Goal: Information Seeking & Learning: Learn about a topic

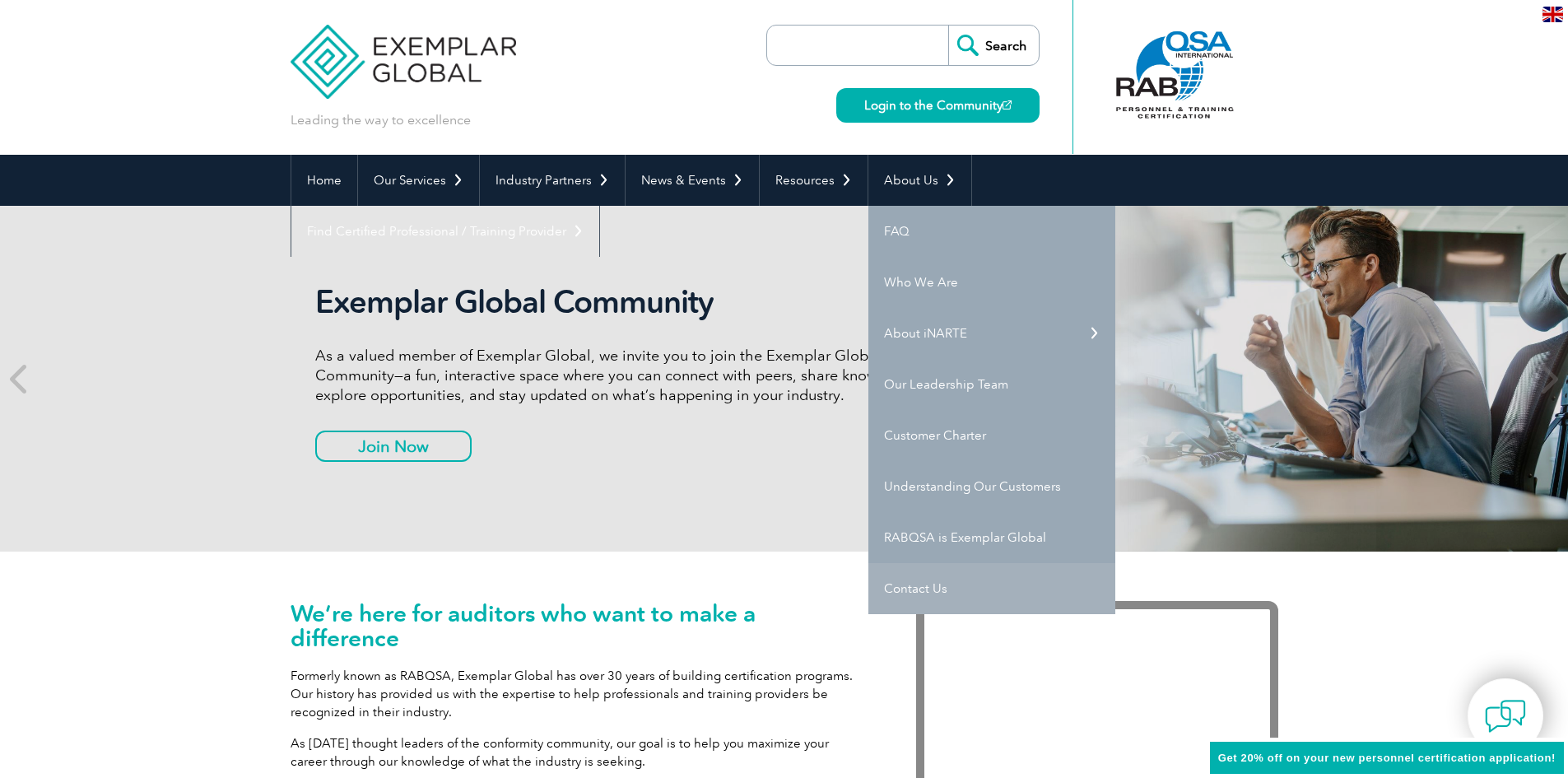
click at [921, 583] on link "Contact Us" at bounding box center [991, 588] width 247 height 51
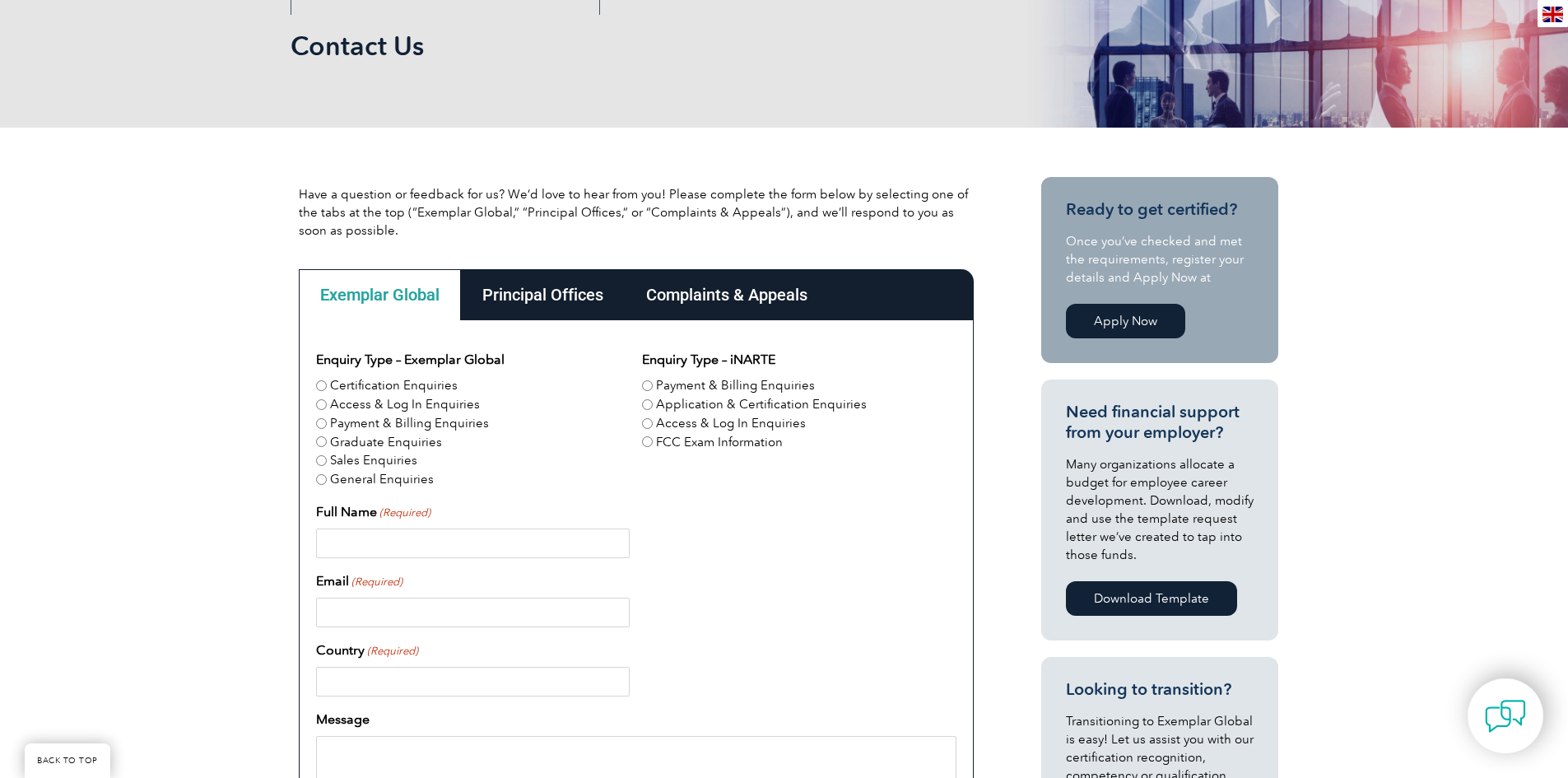
scroll to position [247, 0]
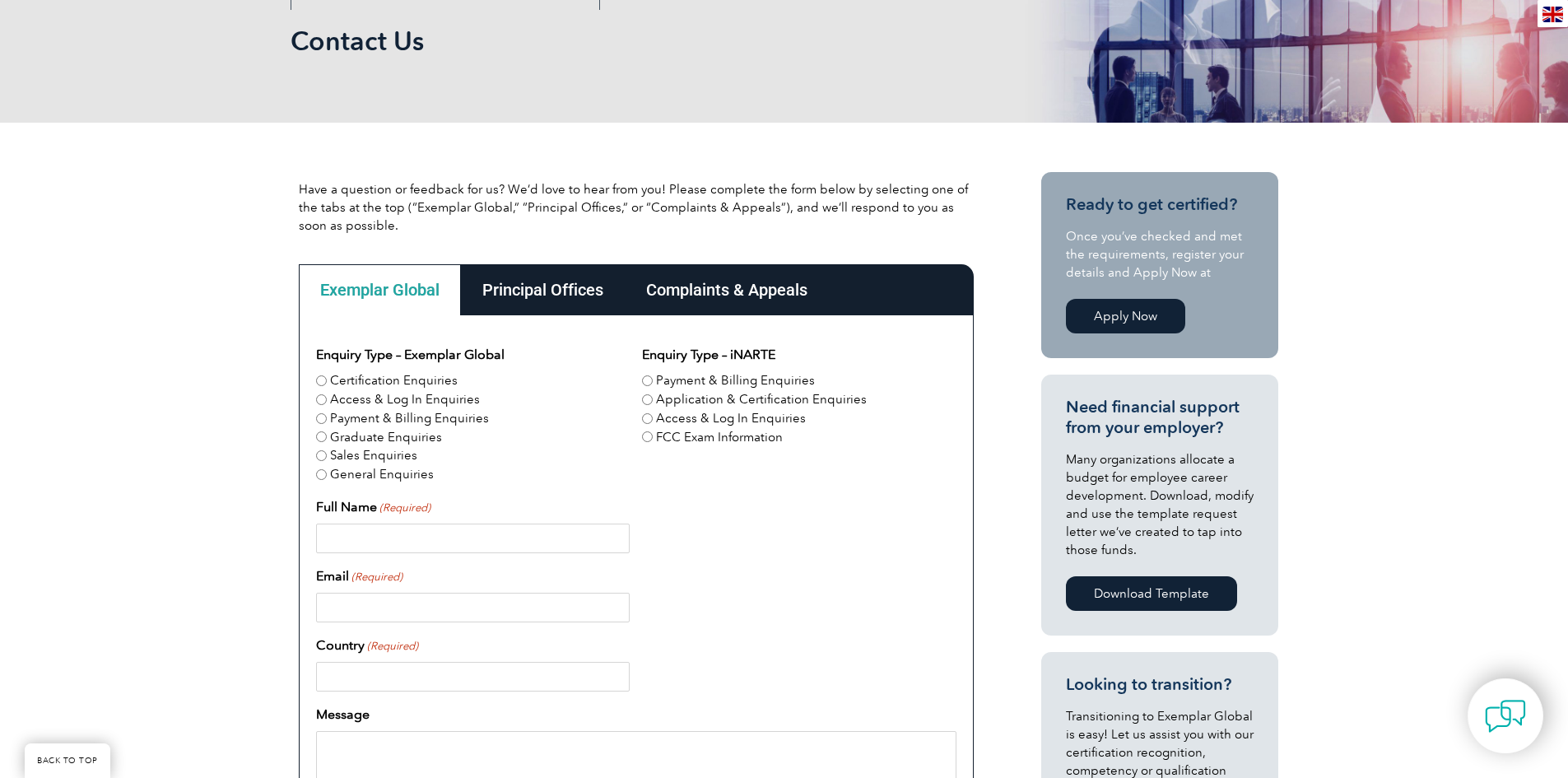
click at [328, 386] on div "Certification Enquiries" at bounding box center [473, 380] width 314 height 19
click at [543, 284] on div "Principal Offices" at bounding box center [542, 289] width 163 height 51
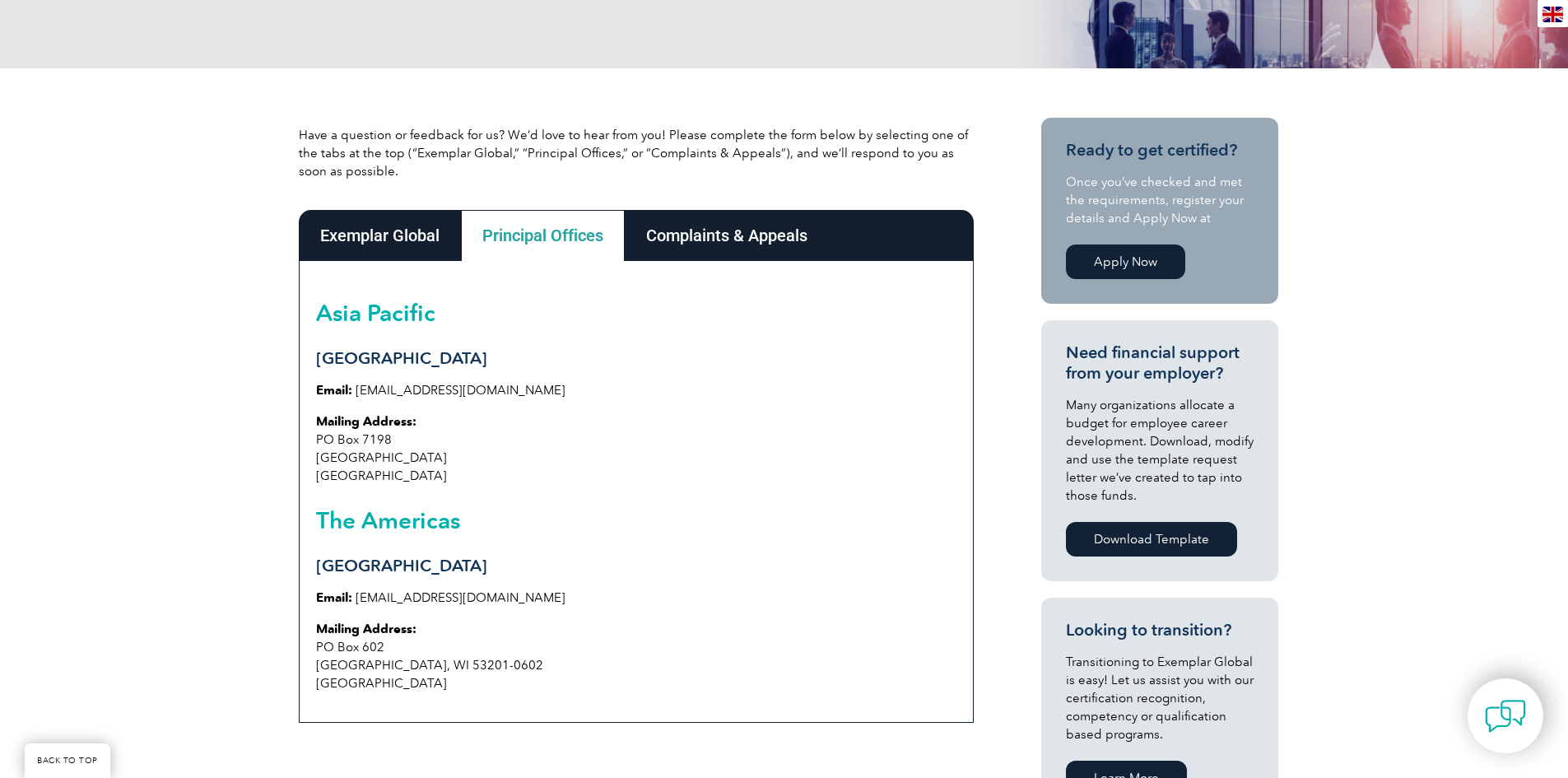
scroll to position [329, 0]
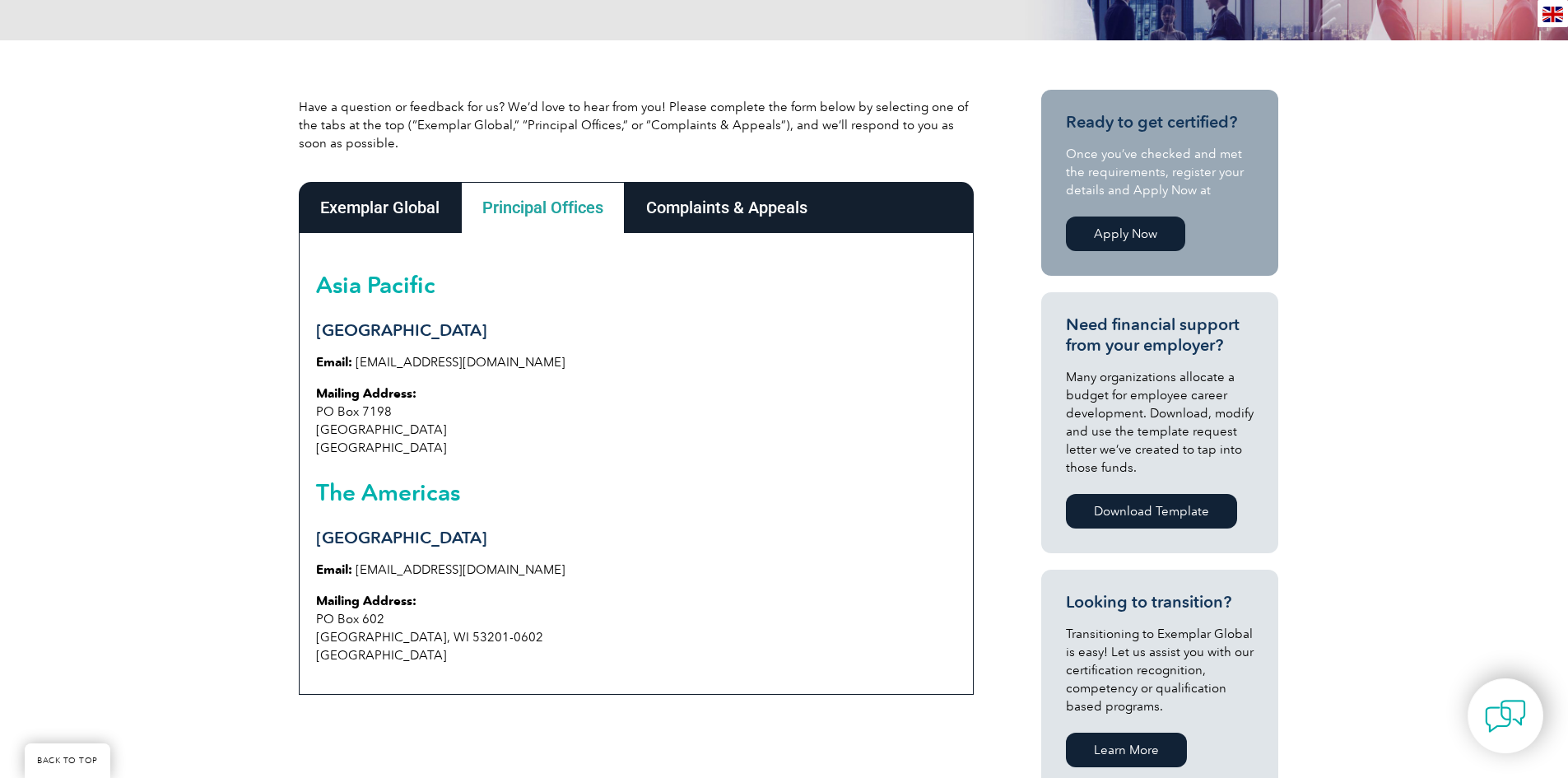
click at [750, 223] on div "Complaints & Appeals" at bounding box center [727, 206] width 205 height 51
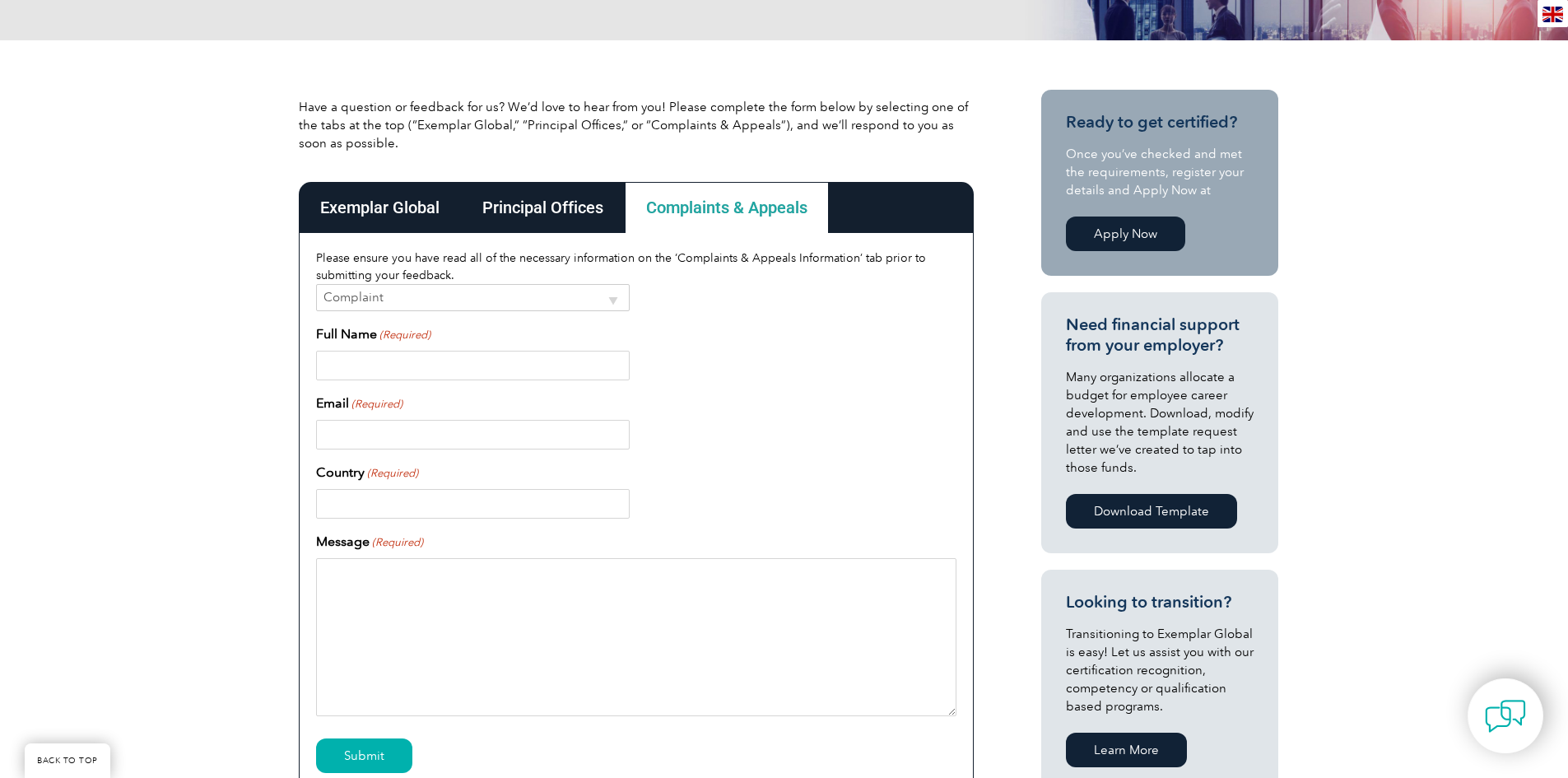
click at [380, 211] on div "Exemplar Global" at bounding box center [381, 206] width 163 height 51
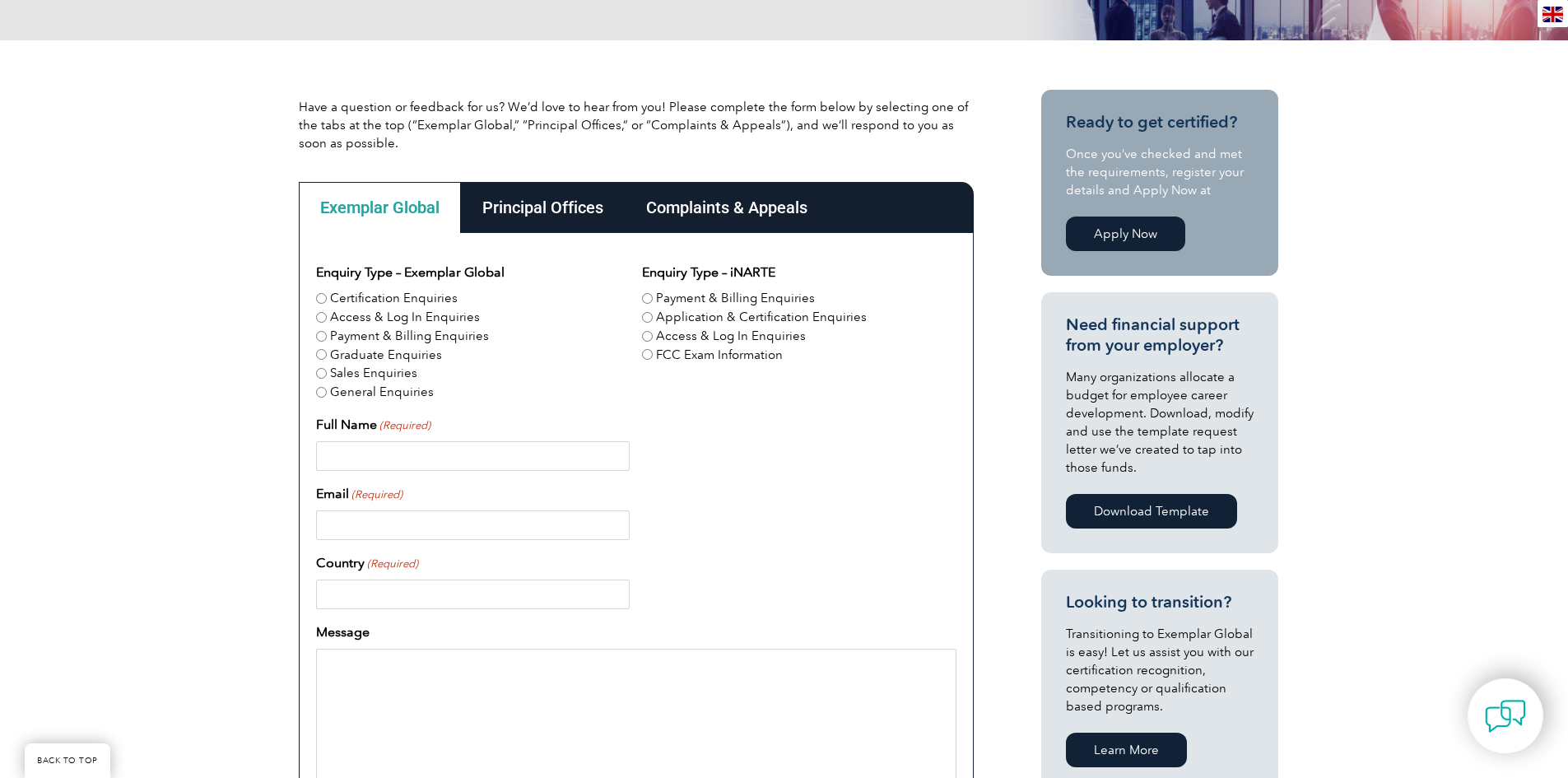
click at [323, 301] on input "Certification Enquiries" at bounding box center [321, 297] width 11 height 11
radio input "true"
click at [411, 450] on input "Full Name (Required)" at bounding box center [473, 455] width 314 height 30
type input "Ursula James"
click at [467, 527] on input "Email (Required)" at bounding box center [473, 525] width 314 height 30
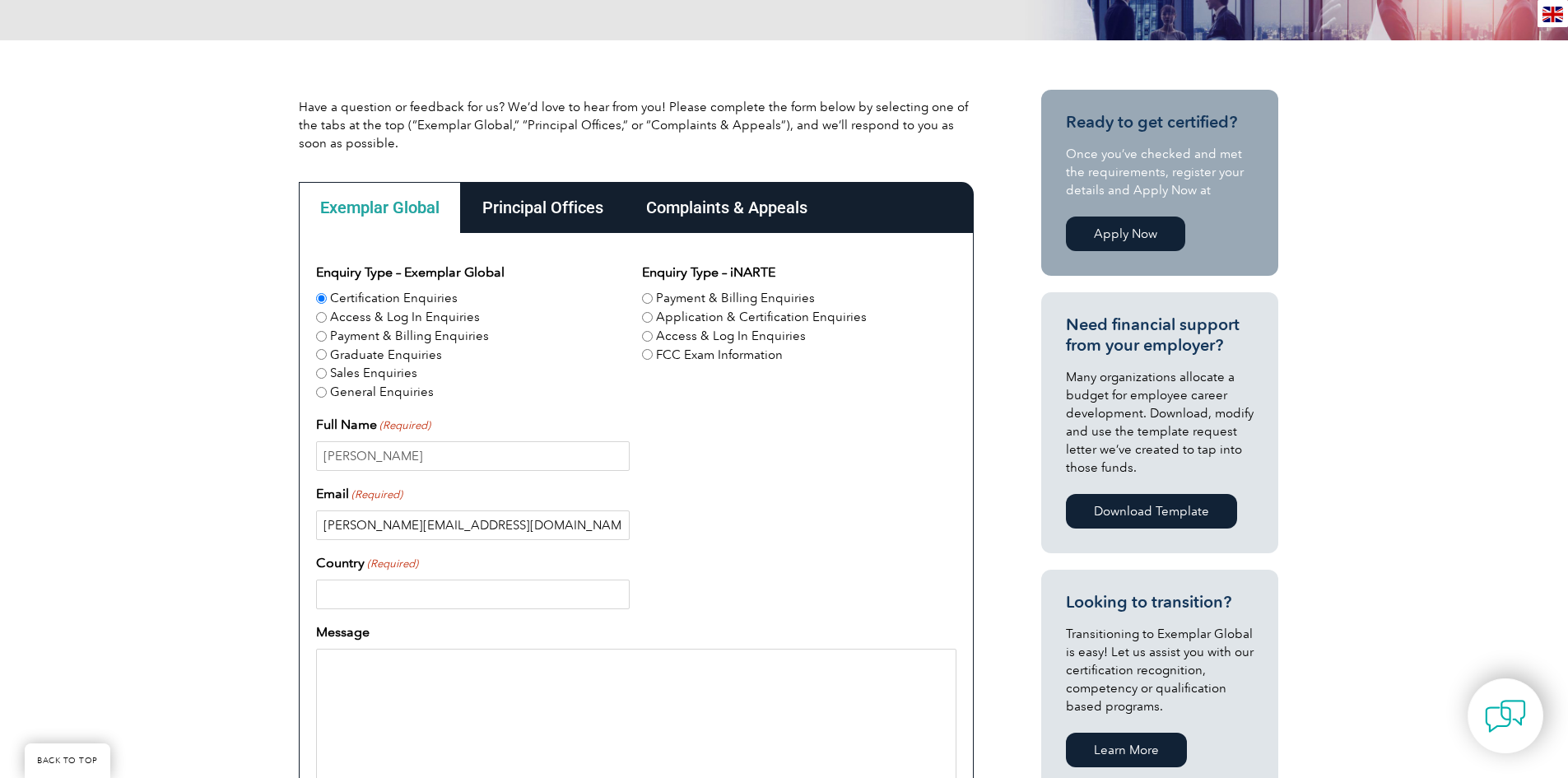
type input "[PERSON_NAME][EMAIL_ADDRESS][DOMAIN_NAME]"
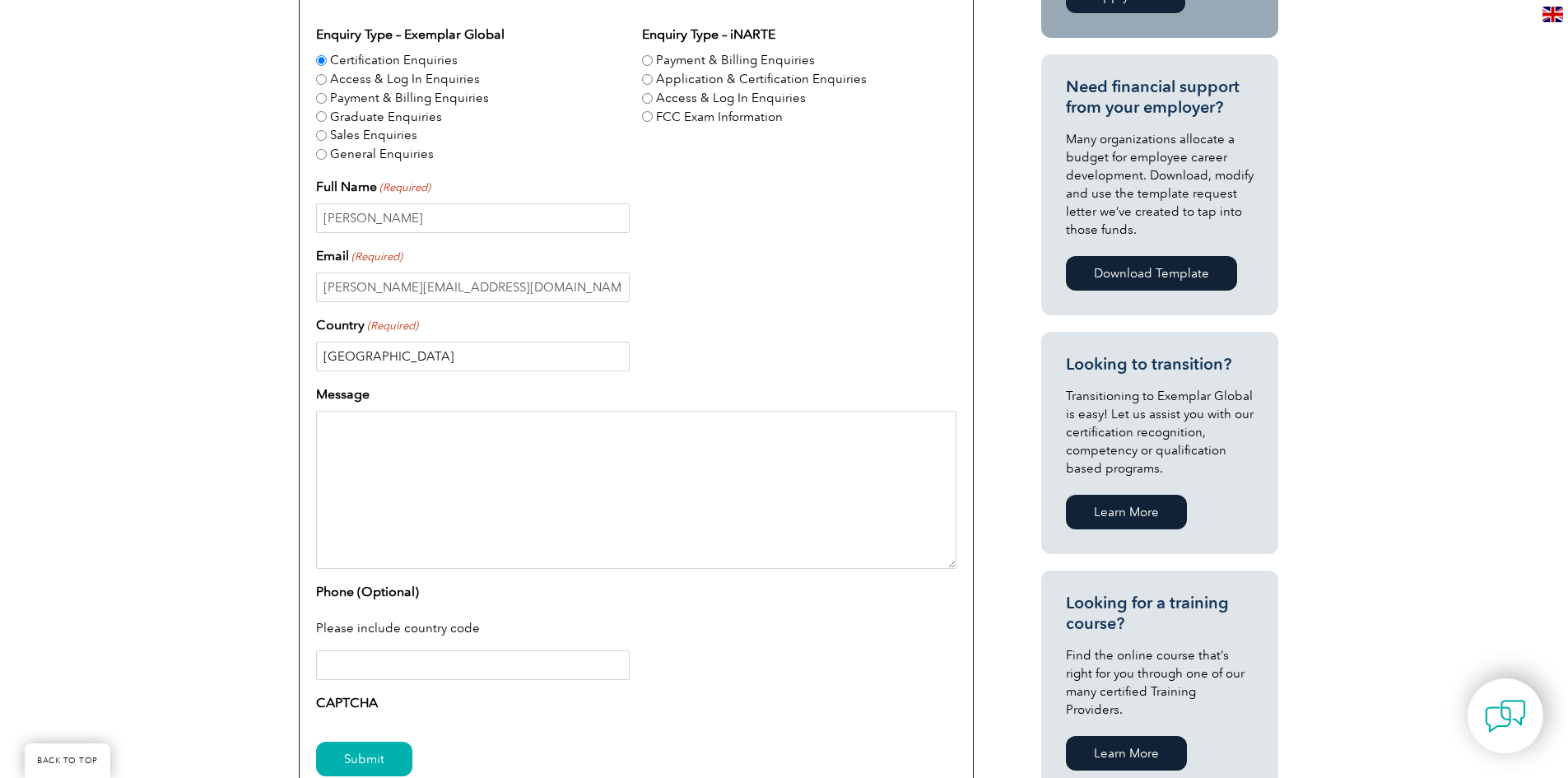
scroll to position [576, 0]
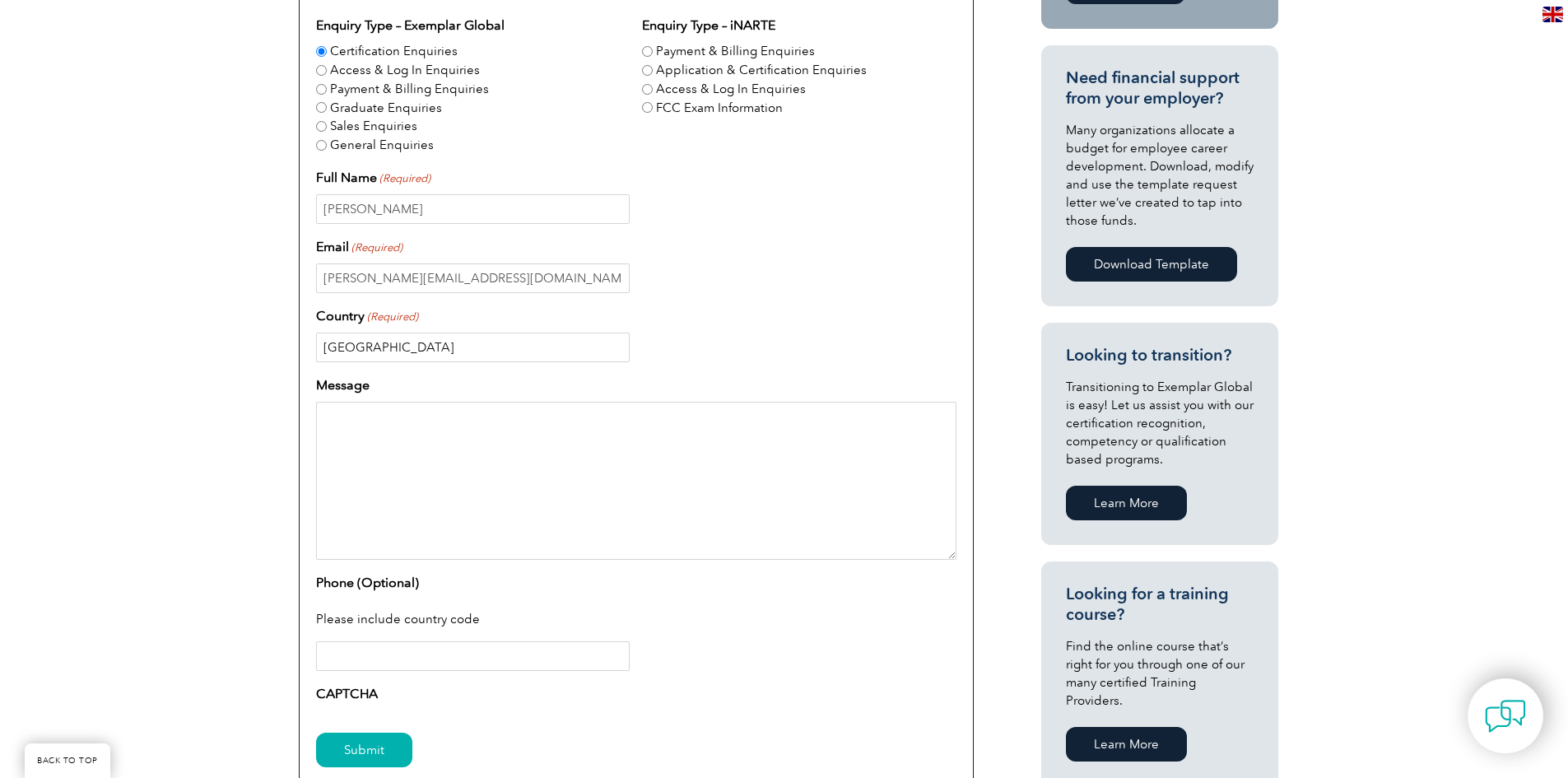
type input "Australia"
click at [377, 423] on textarea "Message" at bounding box center [637, 480] width 641 height 158
click at [541, 465] on textarea "Hello, I am looking for information on hoe" at bounding box center [637, 480] width 641 height 158
click at [523, 459] on textarea "Hello, I am looking for information on howto become an auditor." at bounding box center [637, 480] width 641 height 158
click at [679, 455] on textarea "Hello, I am looking for information on how to become an auditor." at bounding box center [637, 480] width 641 height 158
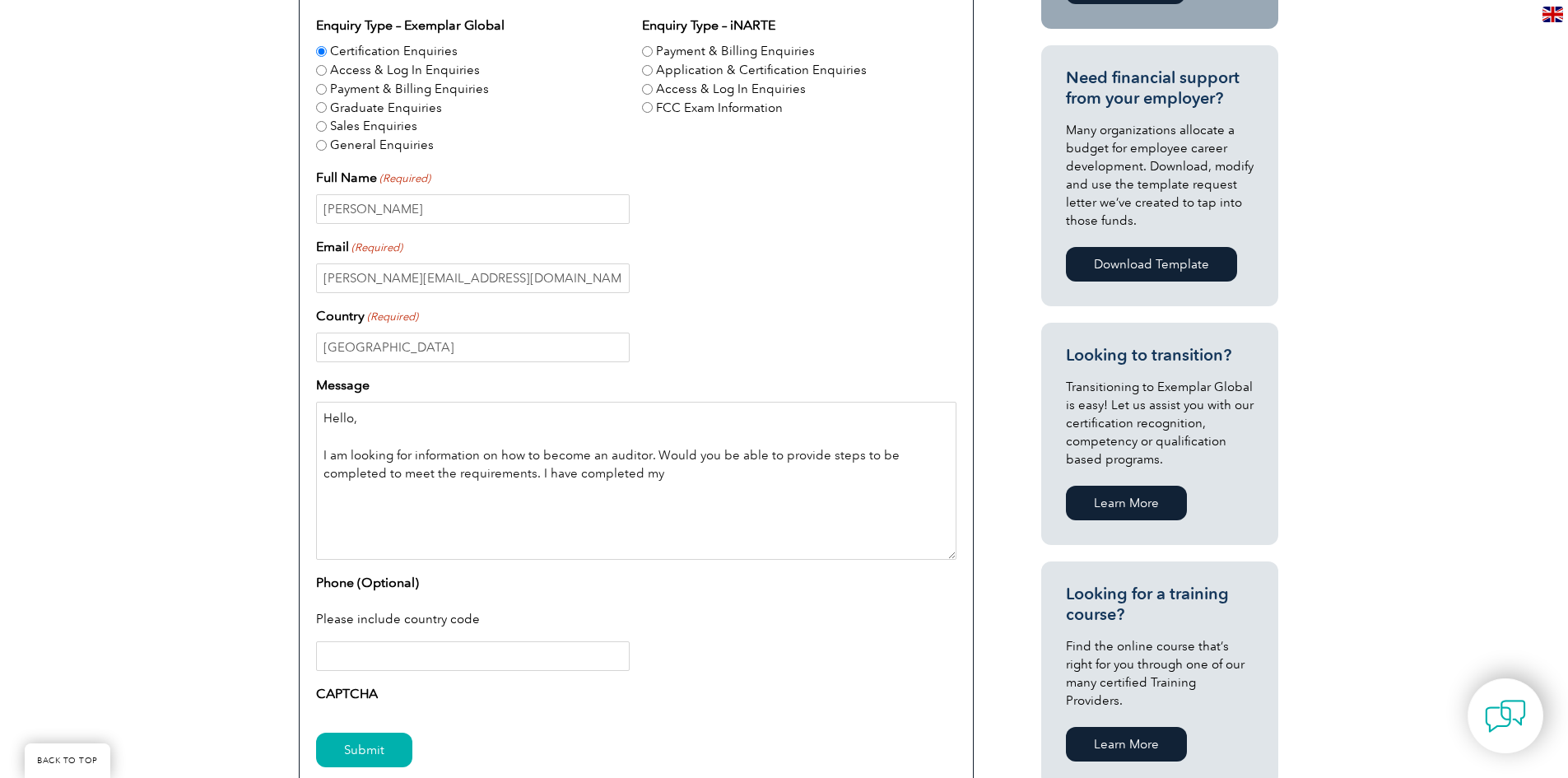
click at [708, 472] on textarea "Hello, I am looking for information on how to become an auditor. Would you be a…" at bounding box center [637, 480] width 641 height 158
click at [881, 477] on textarea "Hello, I am looking for information on how to become an auditor. Would you be a…" at bounding box center [637, 480] width 641 height 158
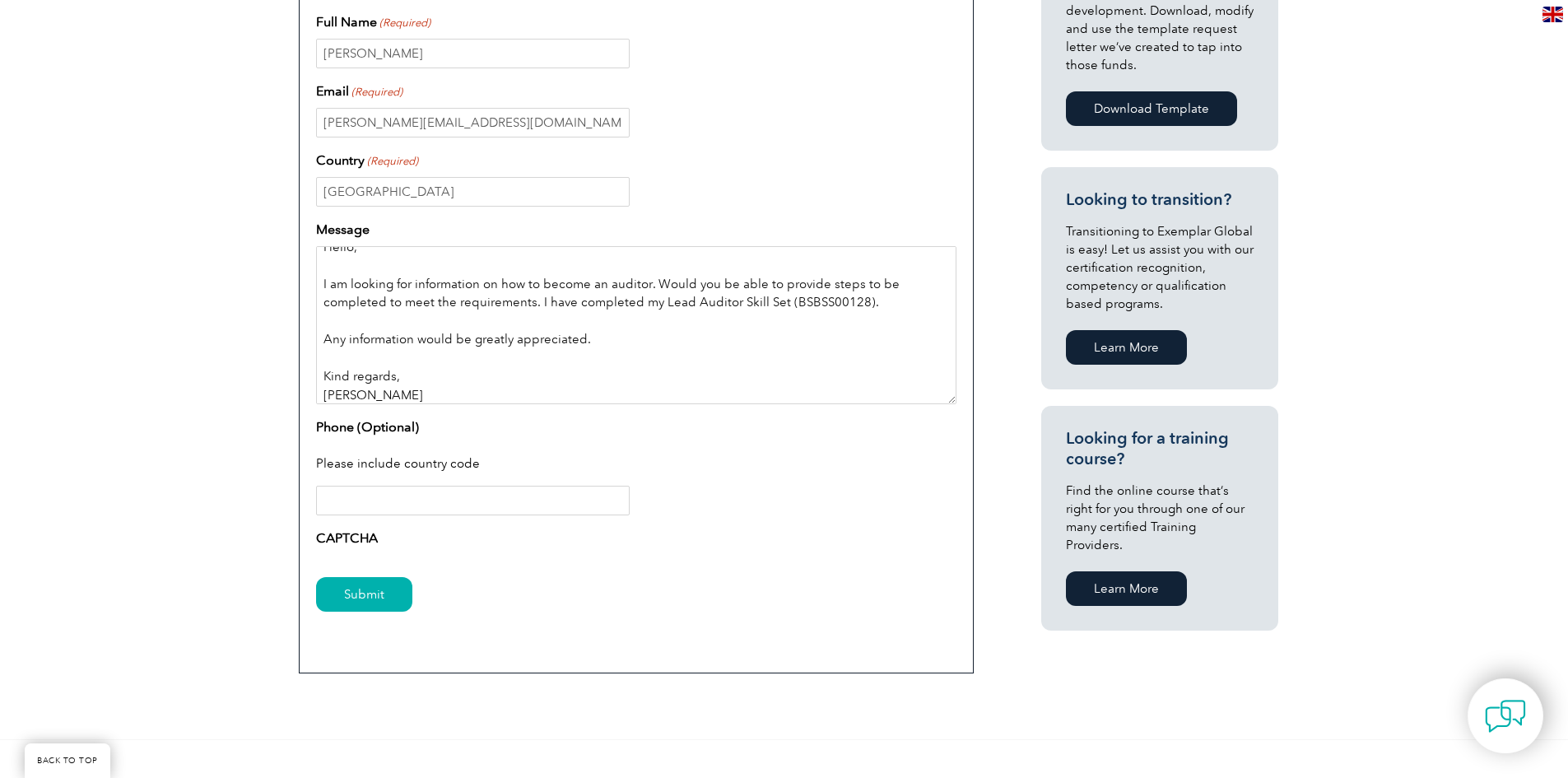
scroll to position [741, 0]
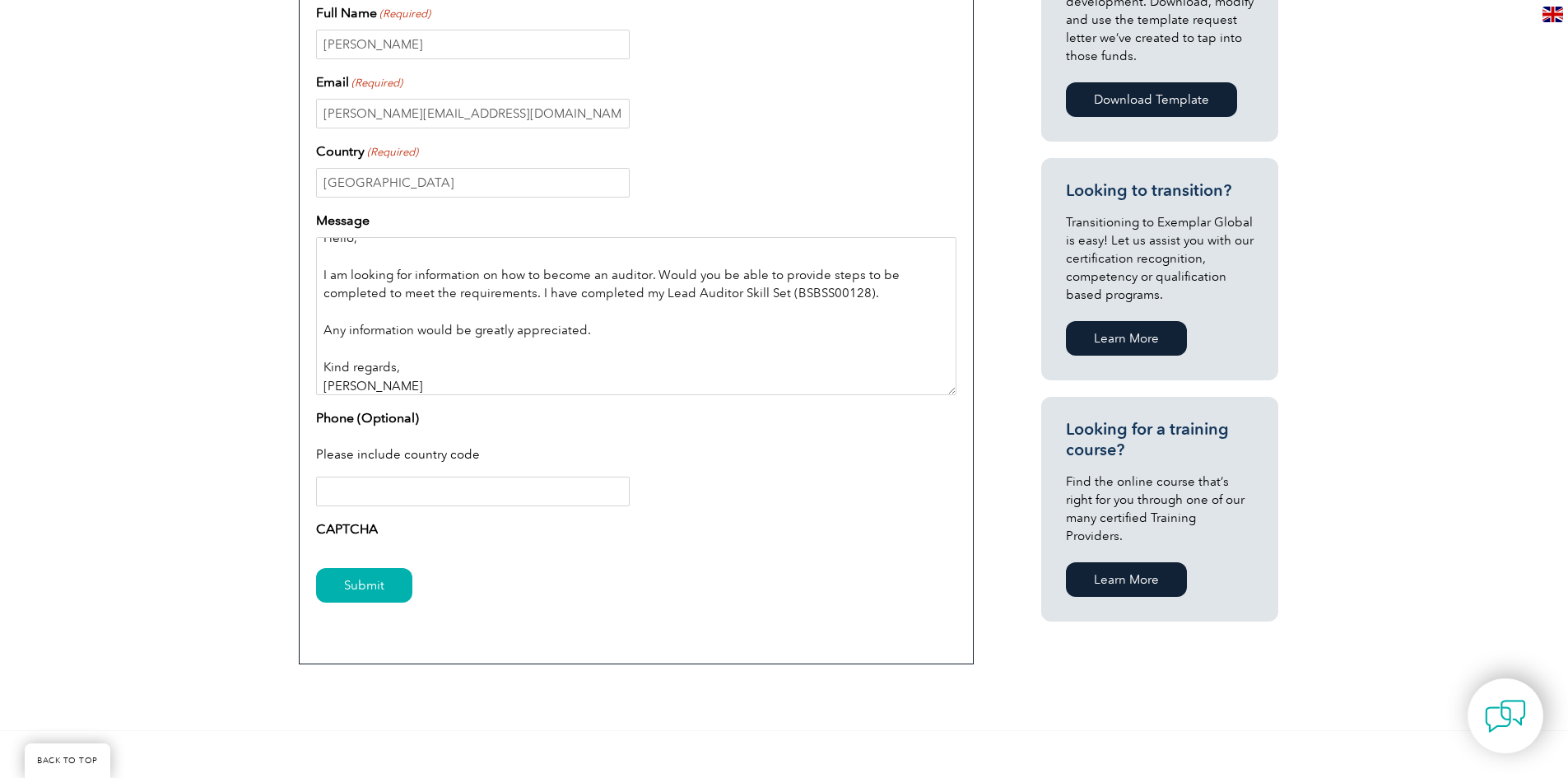
type textarea "Hello, I am looking for information on how to become an auditor. Would you be a…"
click at [408, 496] on input "Phone (Optional)" at bounding box center [473, 490] width 314 height 30
type input "+61451532322"
click at [339, 589] on input "Submit" at bounding box center [364, 585] width 97 height 34
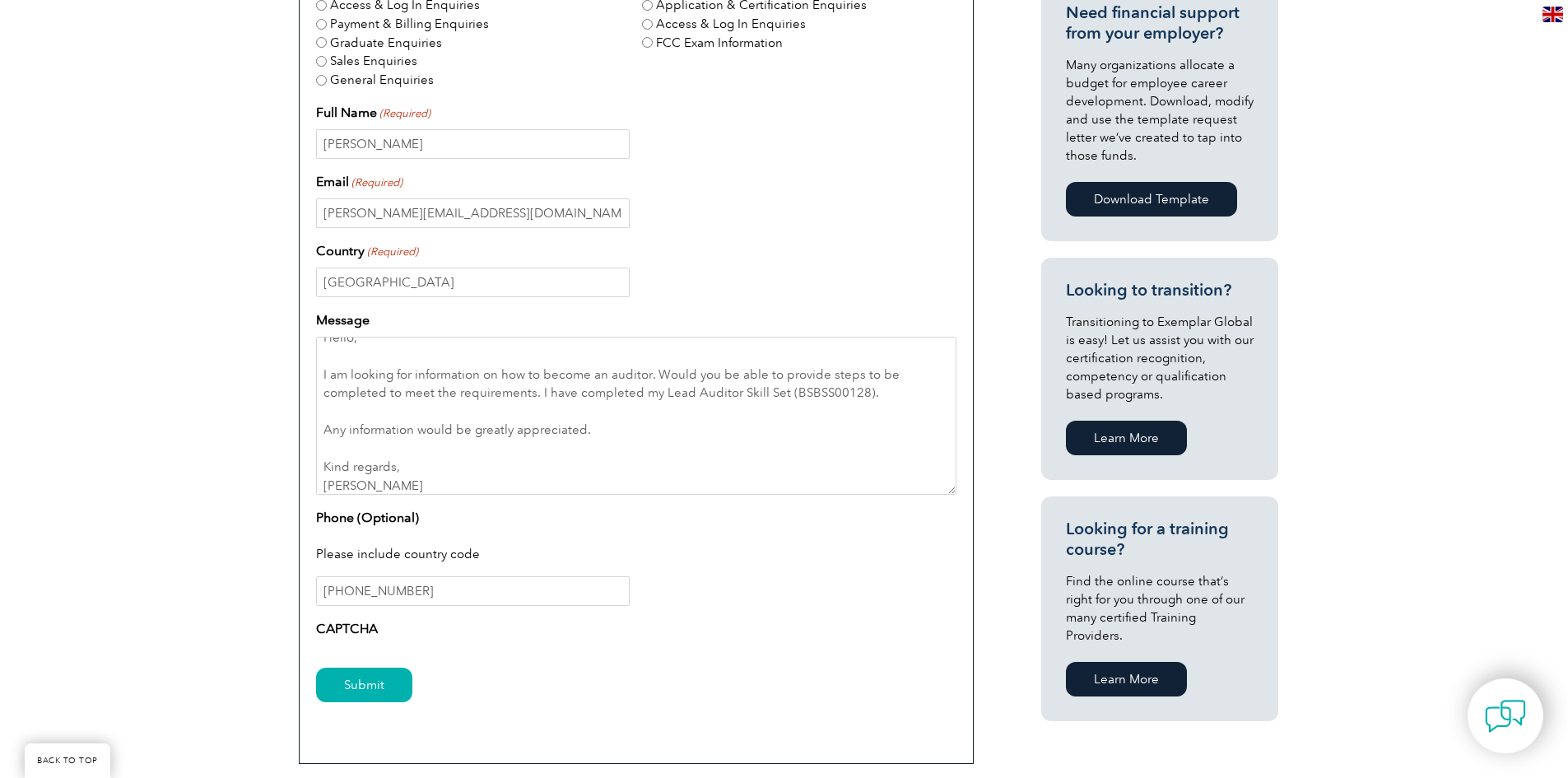
scroll to position [659, 0]
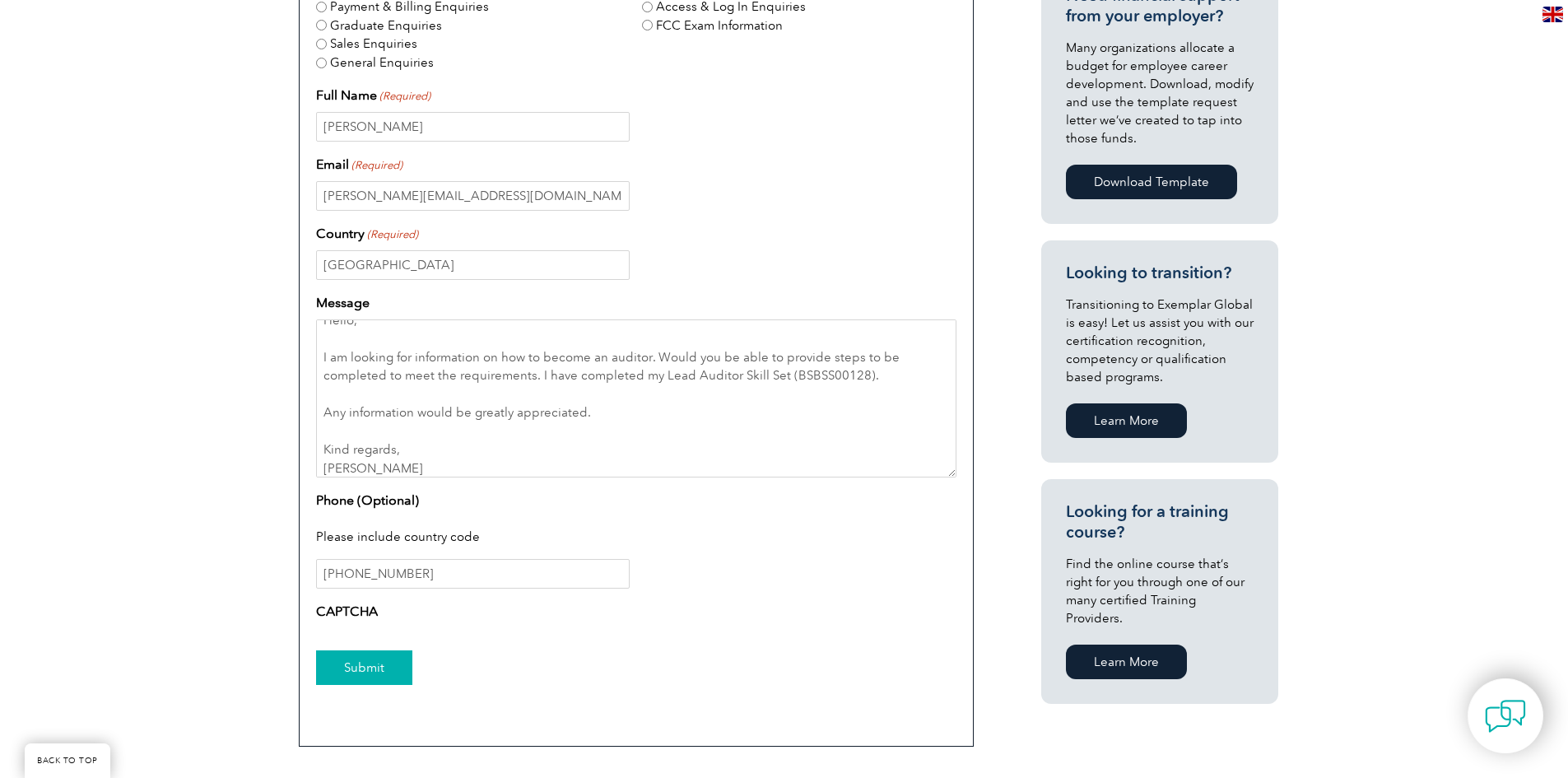
click at [363, 668] on input "Submit" at bounding box center [364, 667] width 97 height 34
click at [363, 669] on input "Submit" at bounding box center [364, 667] width 97 height 34
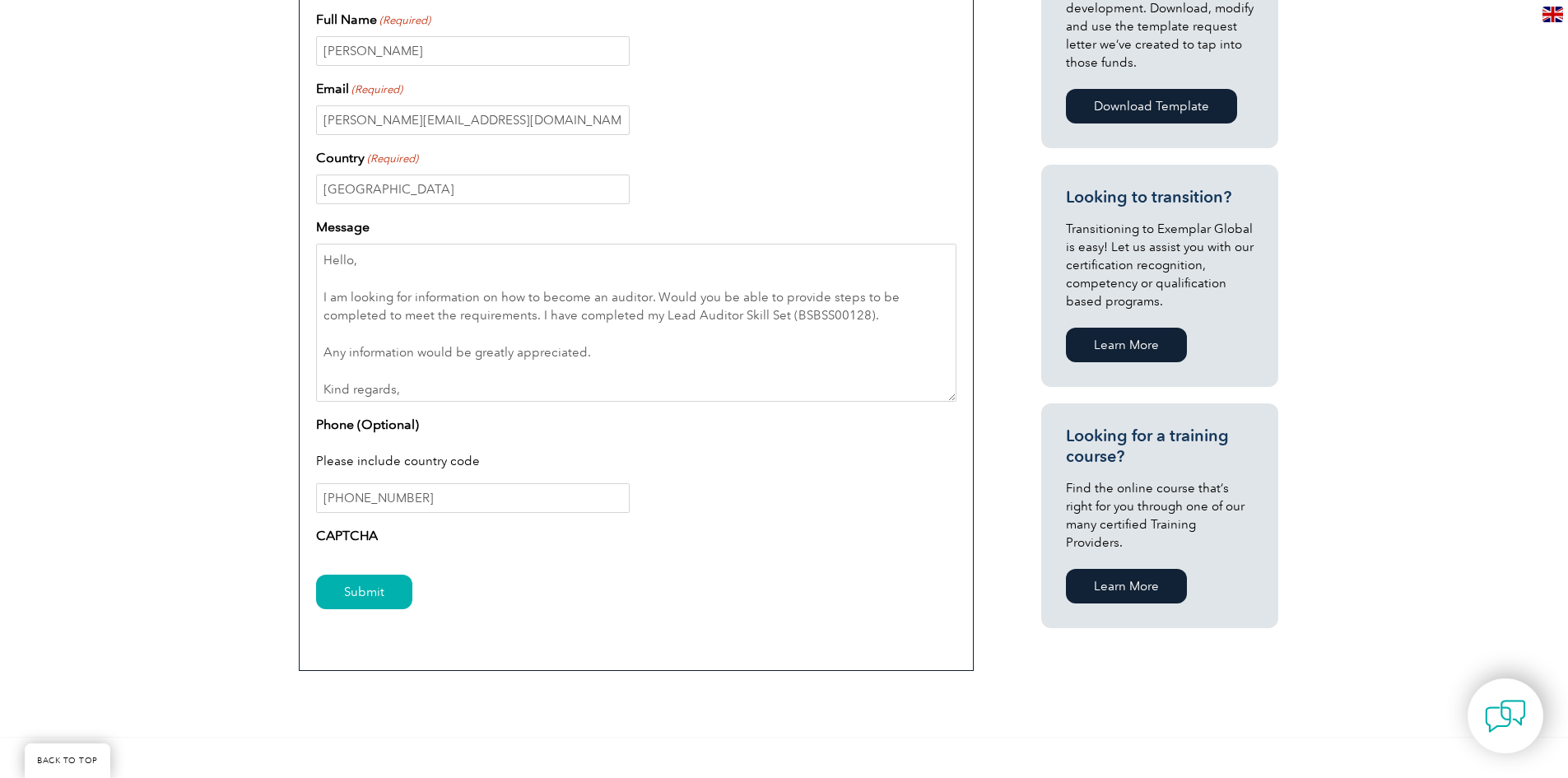
scroll to position [741, 0]
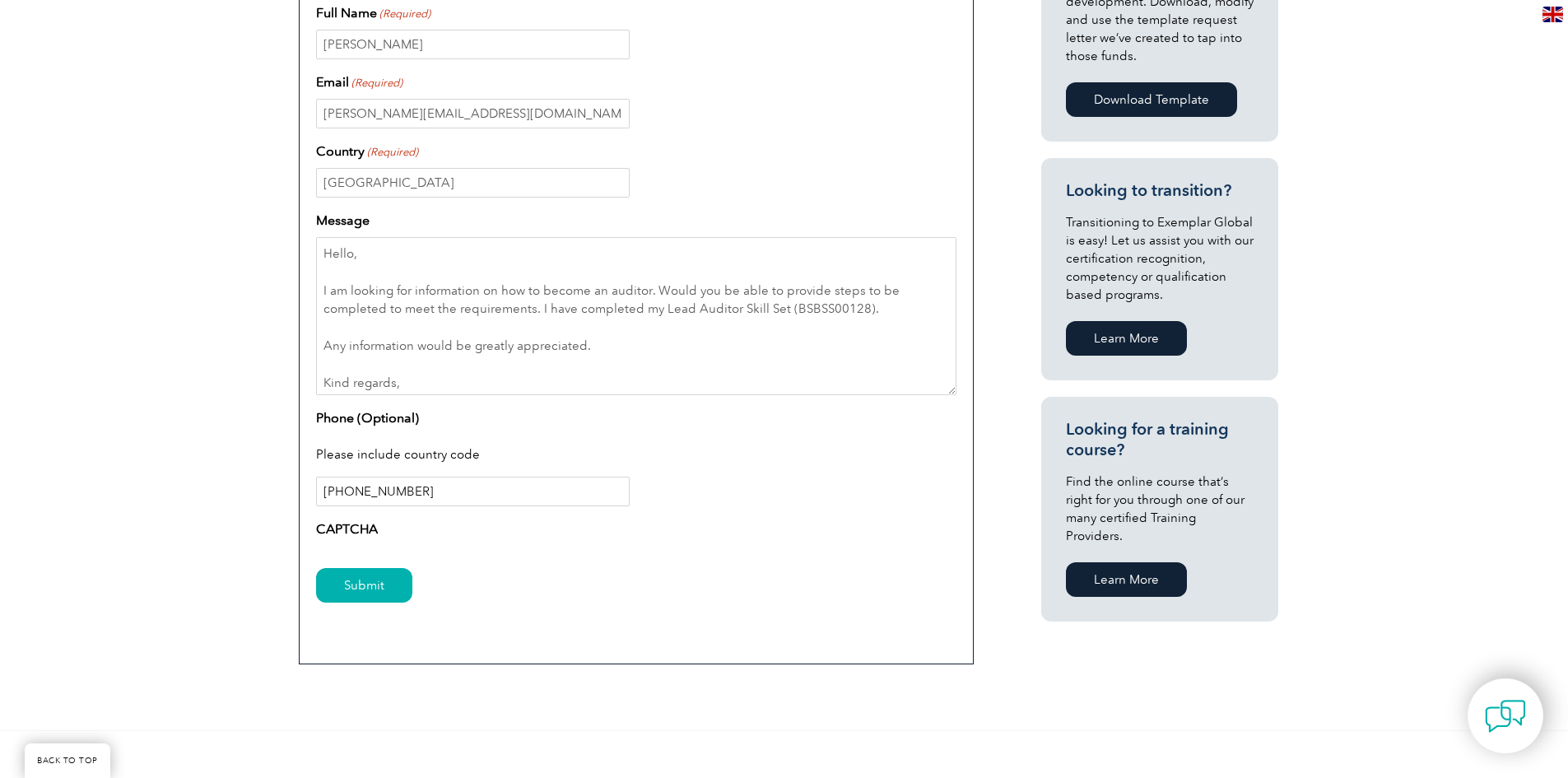
click at [456, 482] on input "+61451532322" at bounding box center [473, 490] width 314 height 30
click at [355, 529] on label "CAPTCHA" at bounding box center [347, 529] width 62 height 20
click at [355, 594] on input "Submit" at bounding box center [364, 585] width 97 height 34
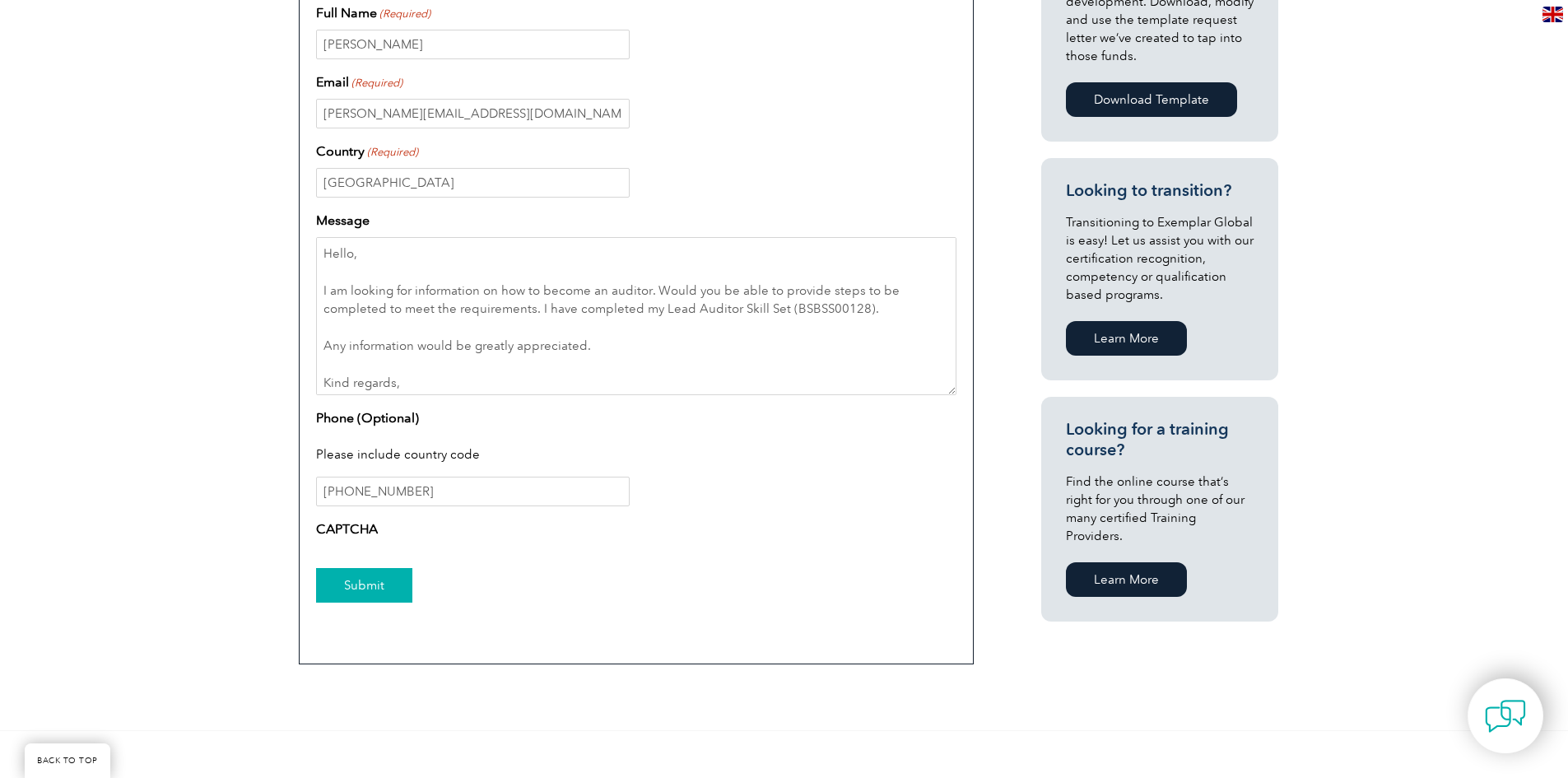
click at [355, 594] on input "Submit" at bounding box center [364, 585] width 97 height 34
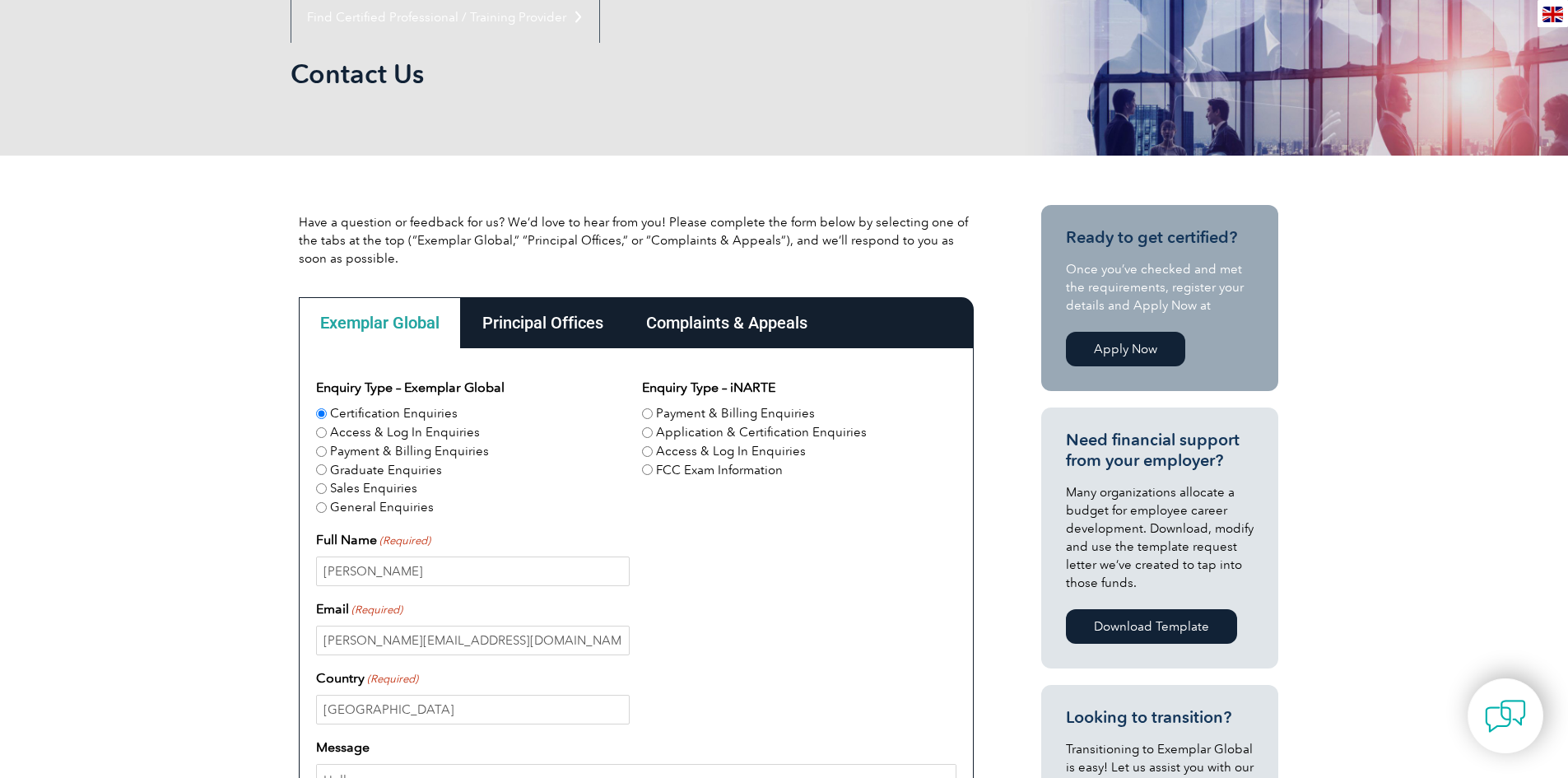
scroll to position [0, 0]
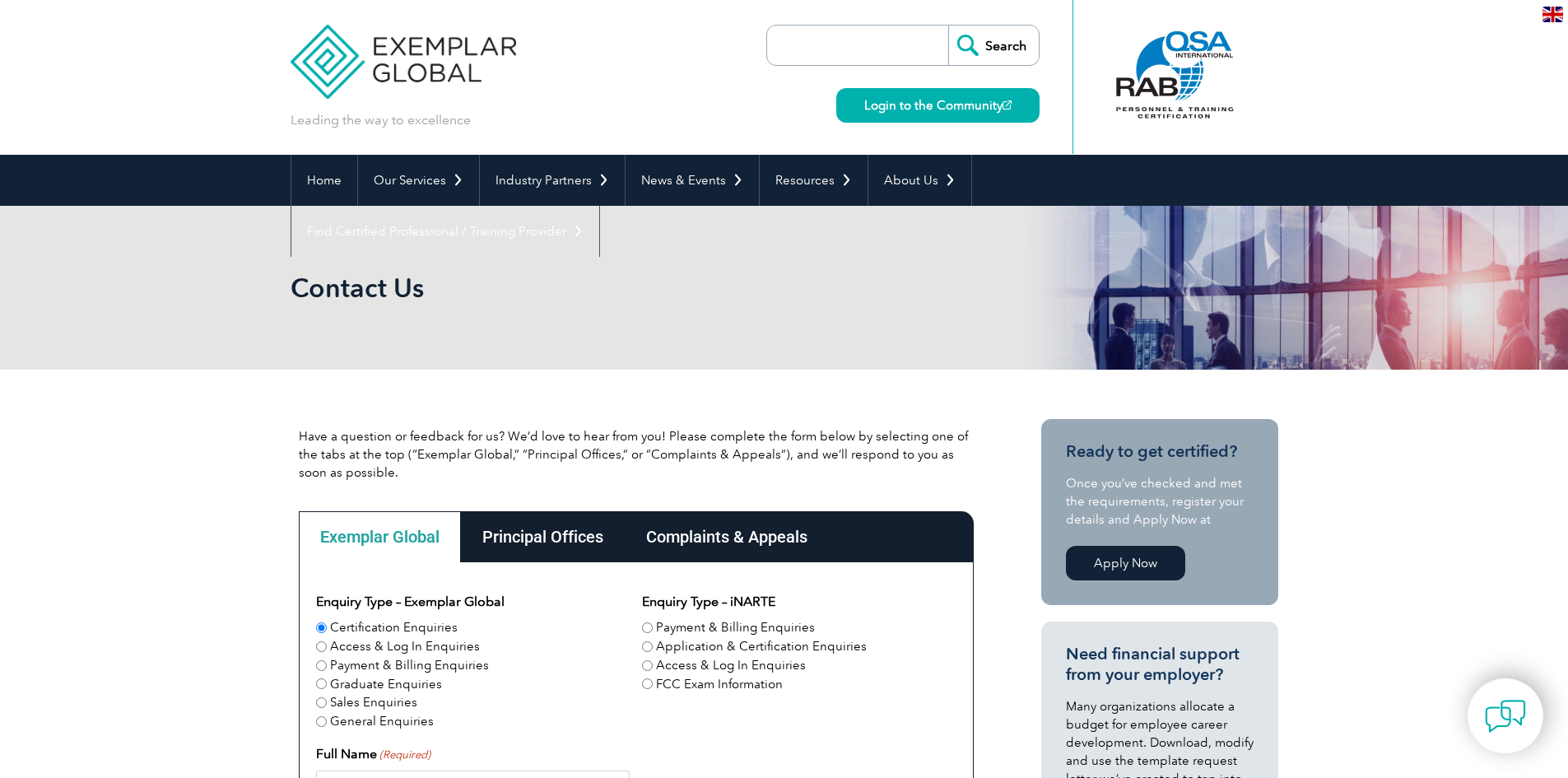
click at [553, 541] on div "Principal Offices" at bounding box center [542, 536] width 163 height 51
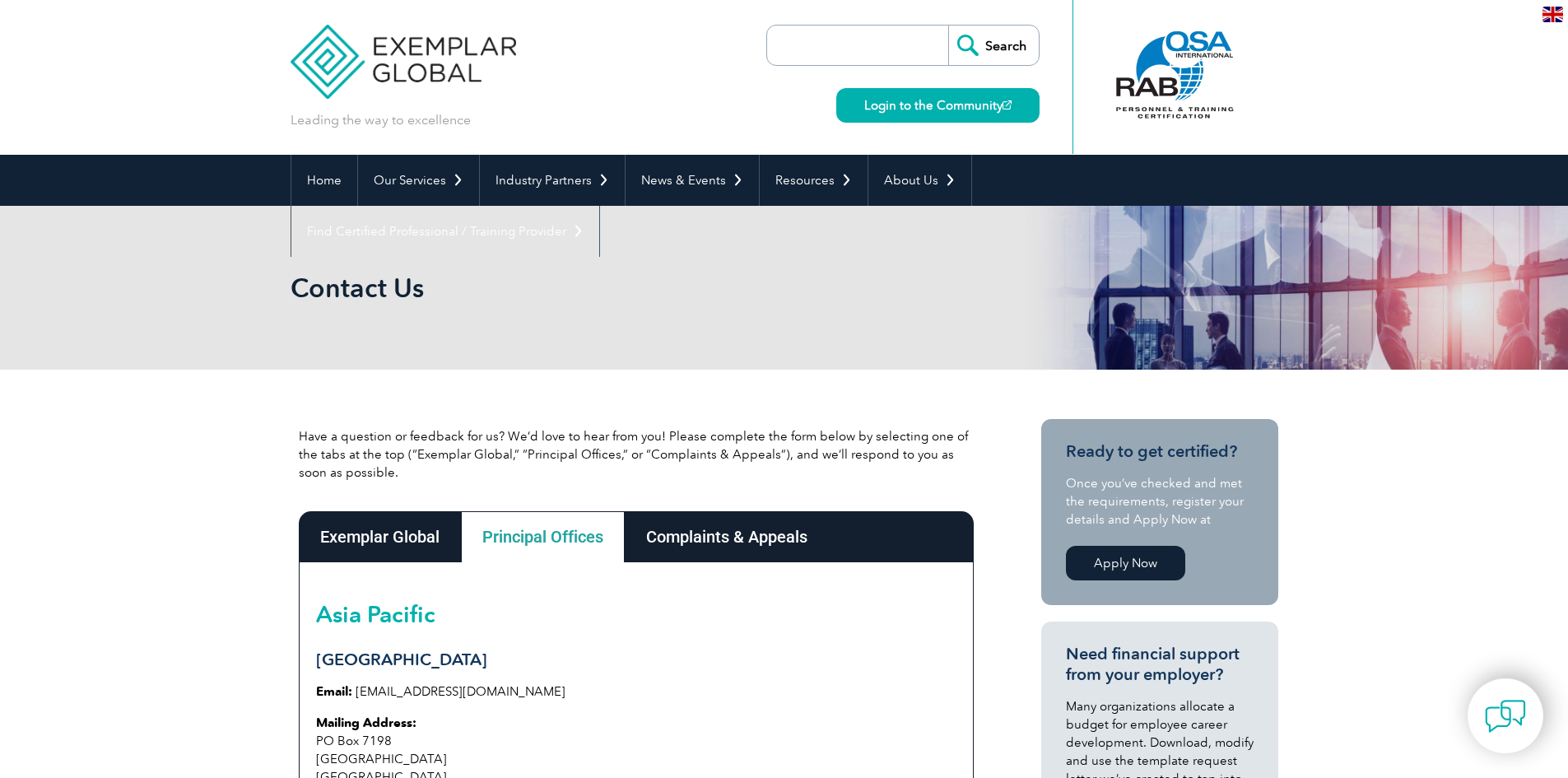
click at [407, 539] on div "Exemplar Global" at bounding box center [381, 536] width 163 height 51
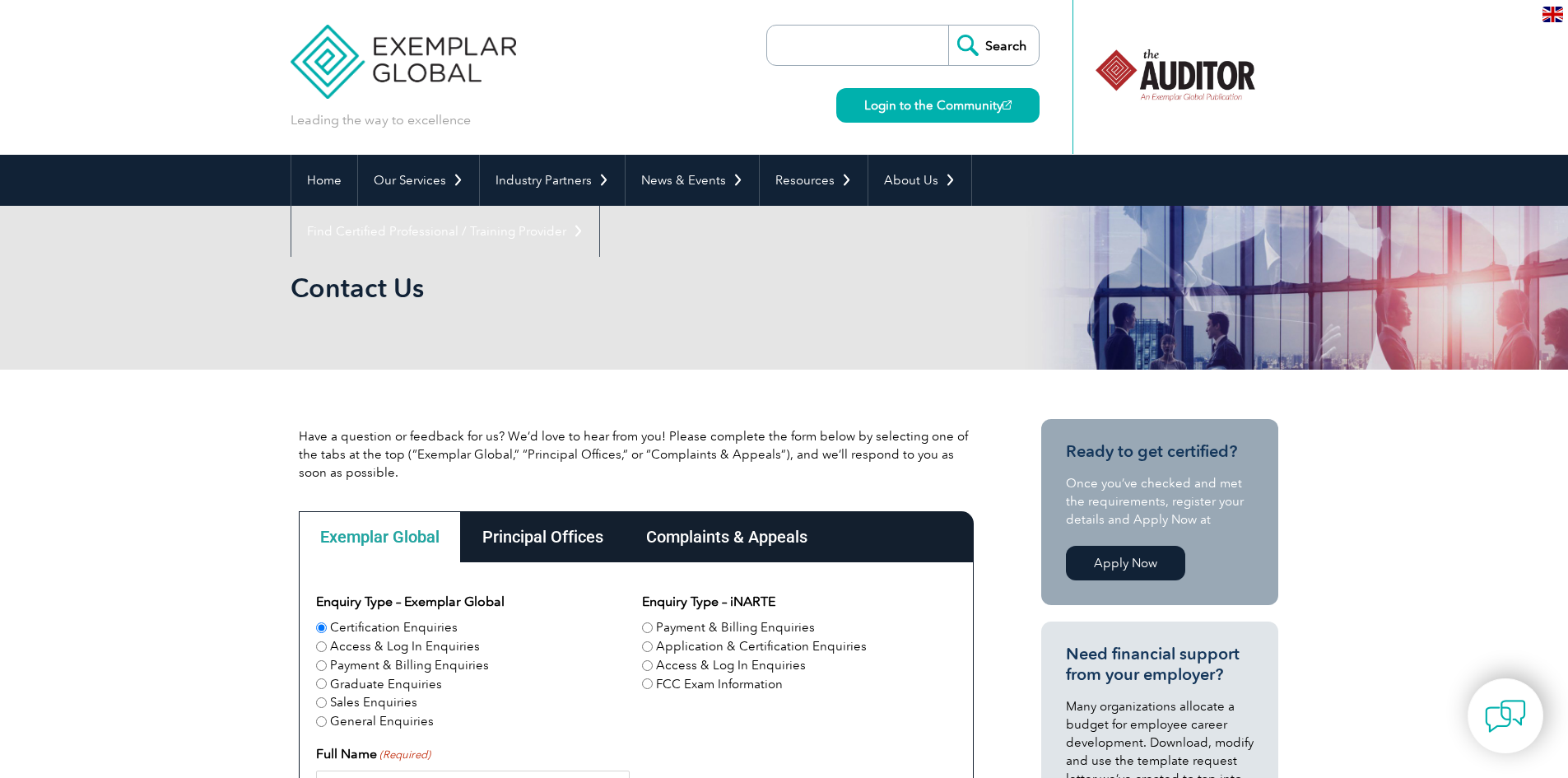
click at [318, 652] on div "Access & Log In Enquiries" at bounding box center [473, 646] width 314 height 19
click at [322, 648] on input "Access & Log In Enquiries" at bounding box center [321, 646] width 11 height 11
radio input "true"
click at [317, 630] on input "Certification Enquiries" at bounding box center [321, 627] width 11 height 11
radio input "true"
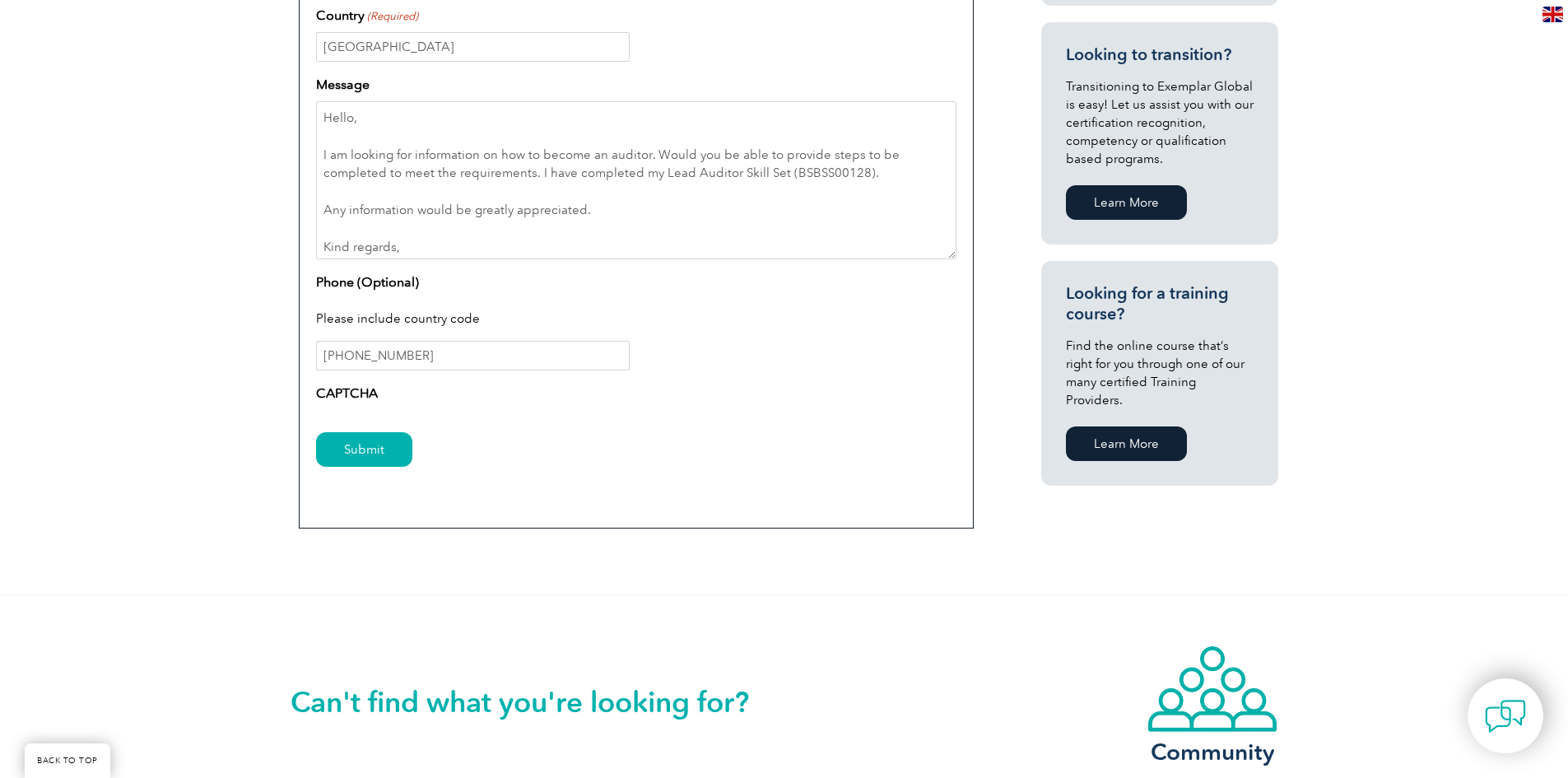
scroll to position [905, 0]
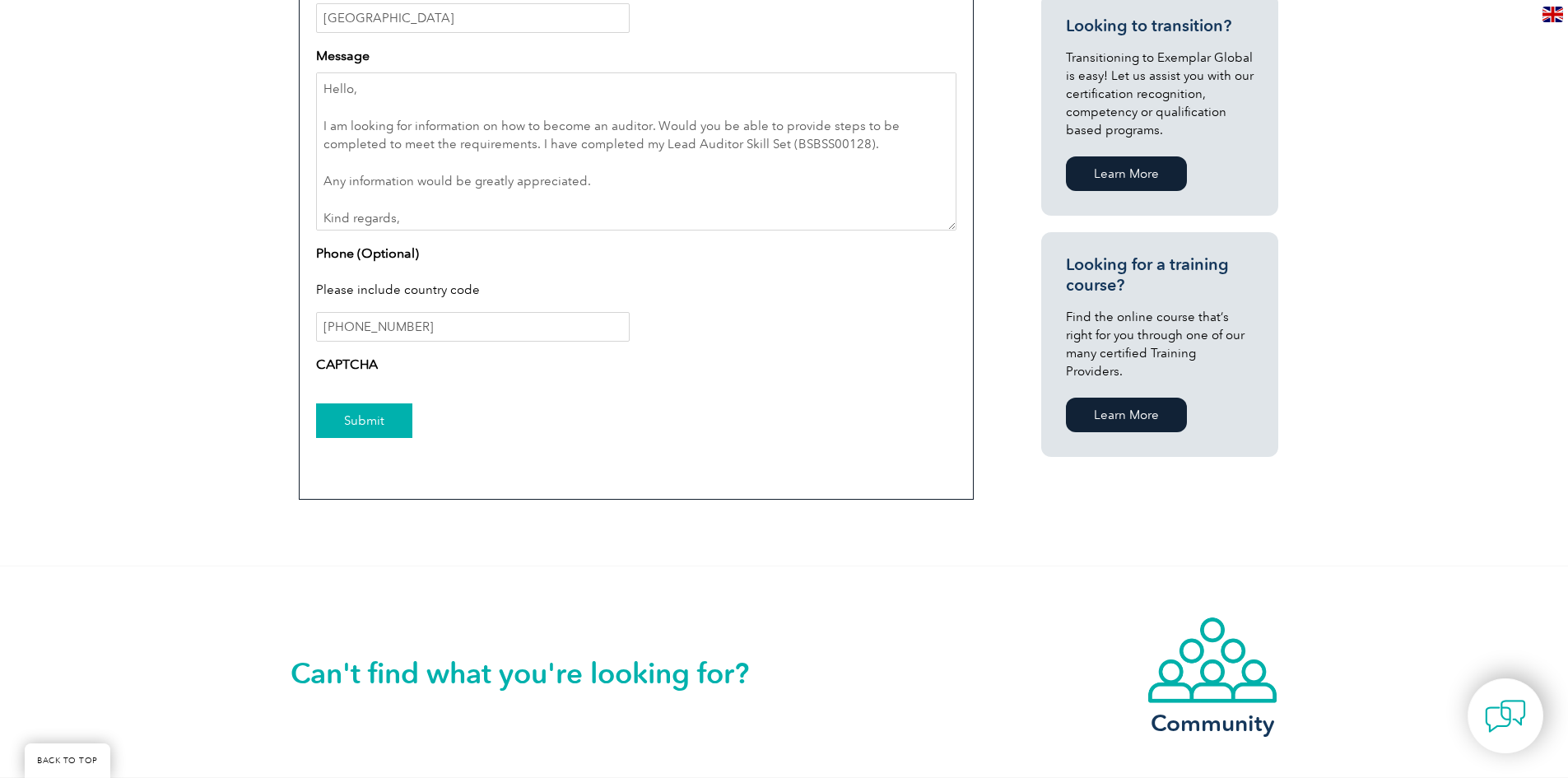
click at [357, 423] on input "Submit" at bounding box center [364, 421] width 97 height 34
click at [349, 423] on input "Submit" at bounding box center [364, 421] width 97 height 34
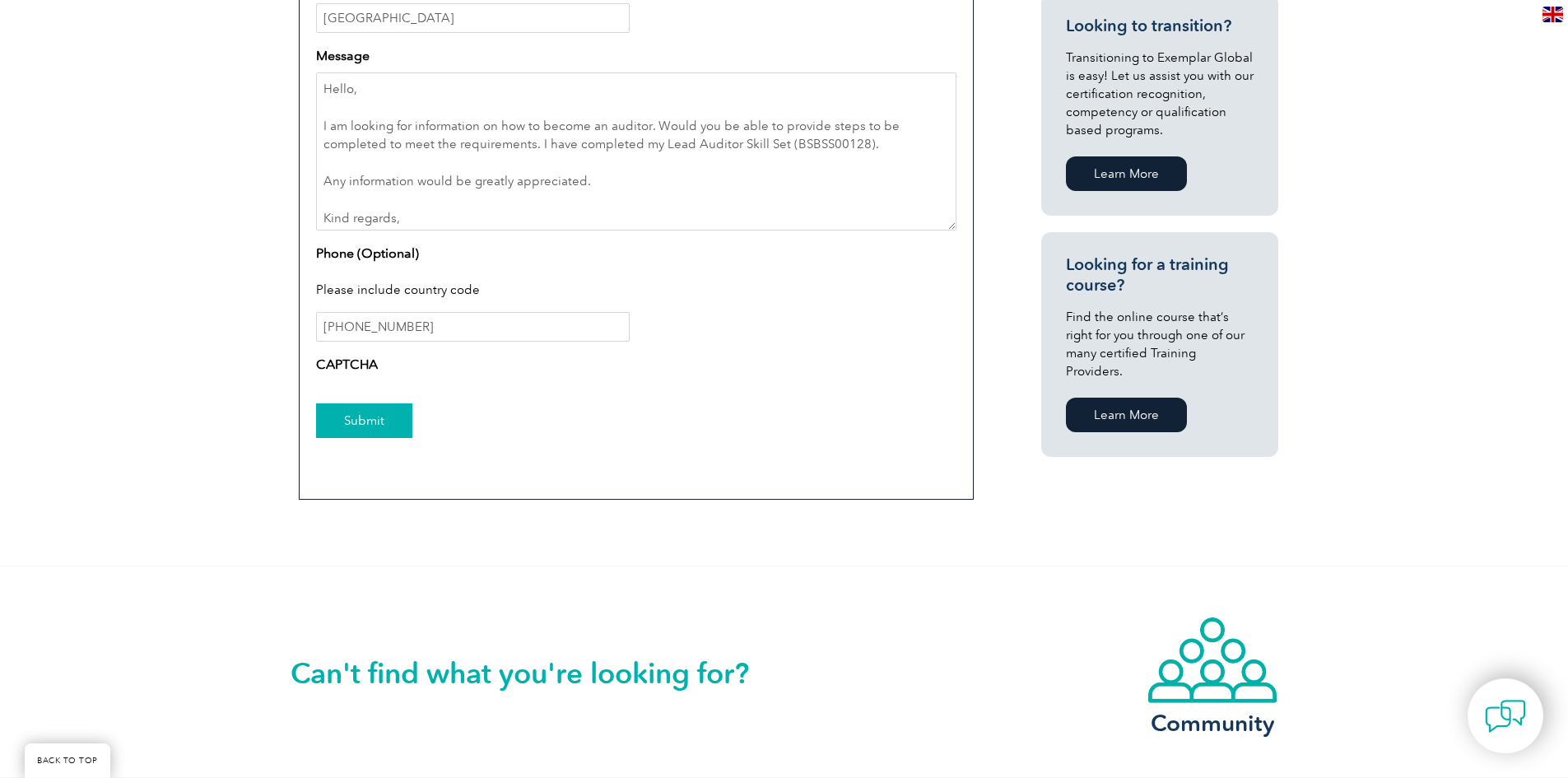
click at [349, 423] on input "Submit" at bounding box center [364, 421] width 97 height 34
drag, startPoint x: 405, startPoint y: 222, endPoint x: 300, endPoint y: 74, distance: 181.5
click at [300, 74] on div "Enquiry Type – Exemplar Global Certification Enquiries Access & Log In Enquirie…" at bounding box center [637, 78] width 675 height 843
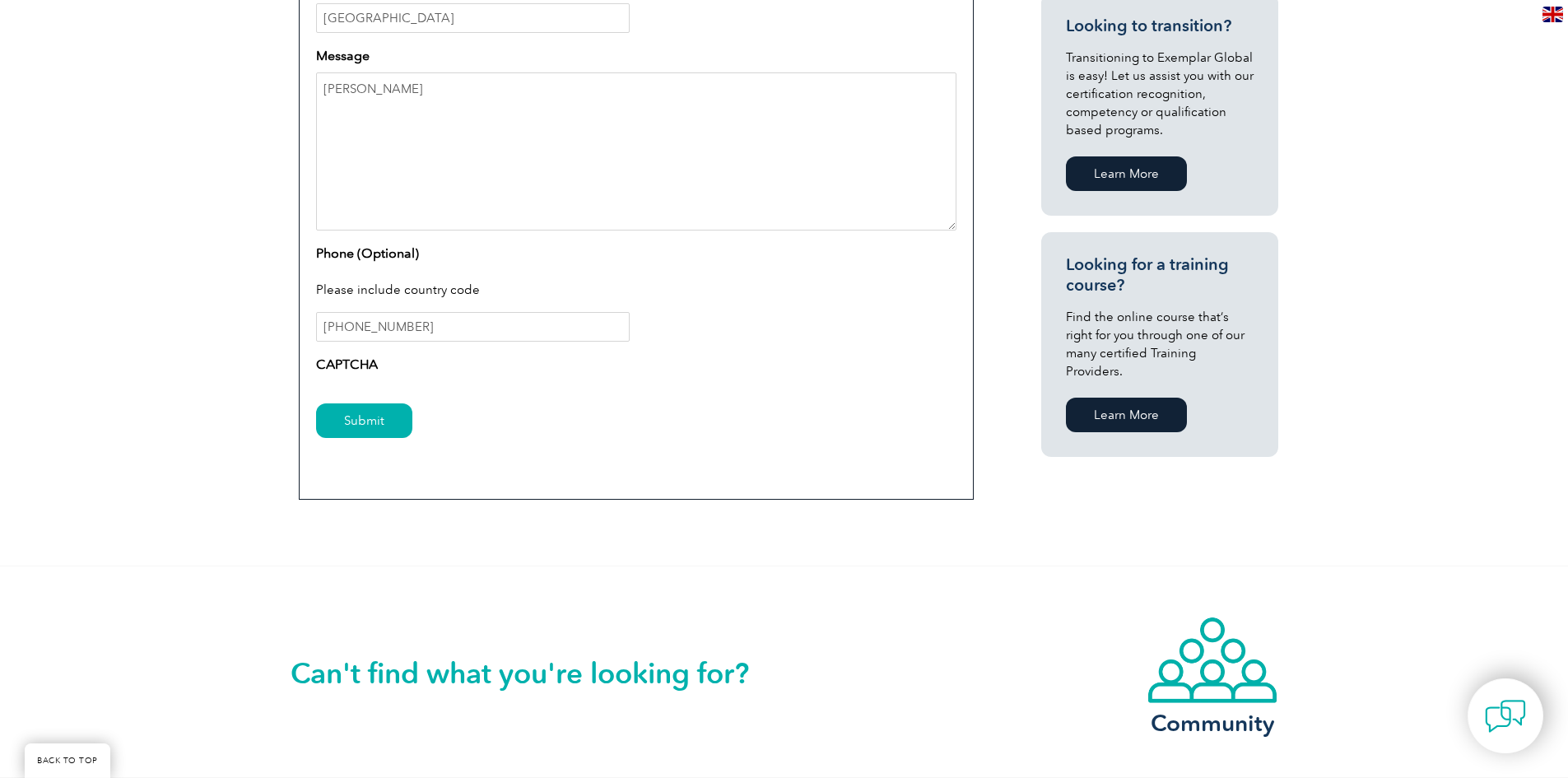
click at [1175, 545] on div "Have a question or feedback for us? We’d love to hear from you! Please complete…" at bounding box center [784, 15] width 988 height 1101
click at [345, 129] on textarea "Ursula" at bounding box center [637, 151] width 641 height 158
click at [377, 110] on textarea "Ursula" at bounding box center [637, 151] width 641 height 158
click at [335, 87] on textarea "Ursula" at bounding box center [637, 151] width 641 height 158
paste textarea "Hello, I am looking for information on how to become an auditor. Would you be a…"
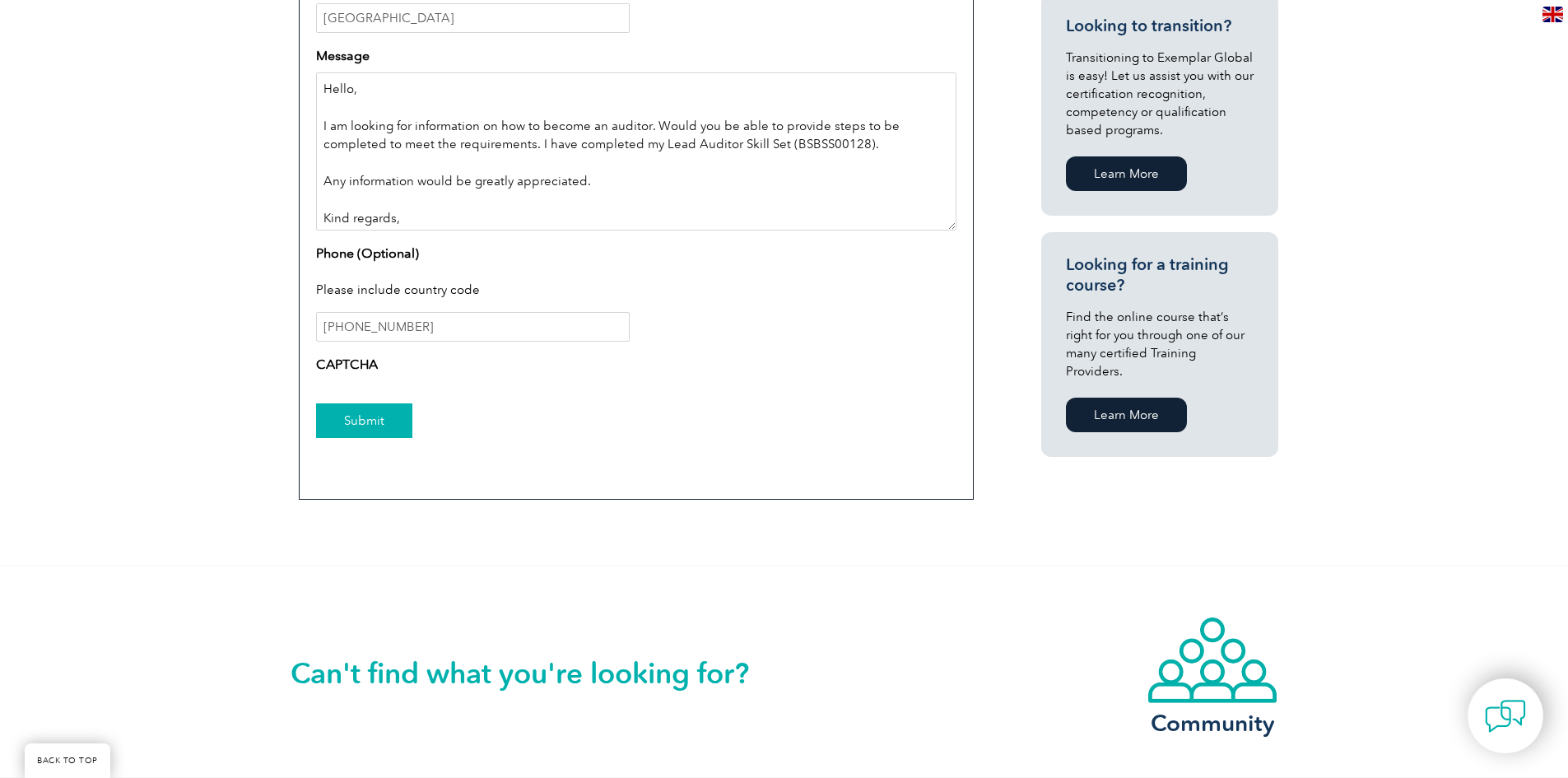
type textarea "Hello, I am looking for information on how to become an auditor. Would you be a…"
click at [351, 422] on input "Submit" at bounding box center [364, 421] width 97 height 34
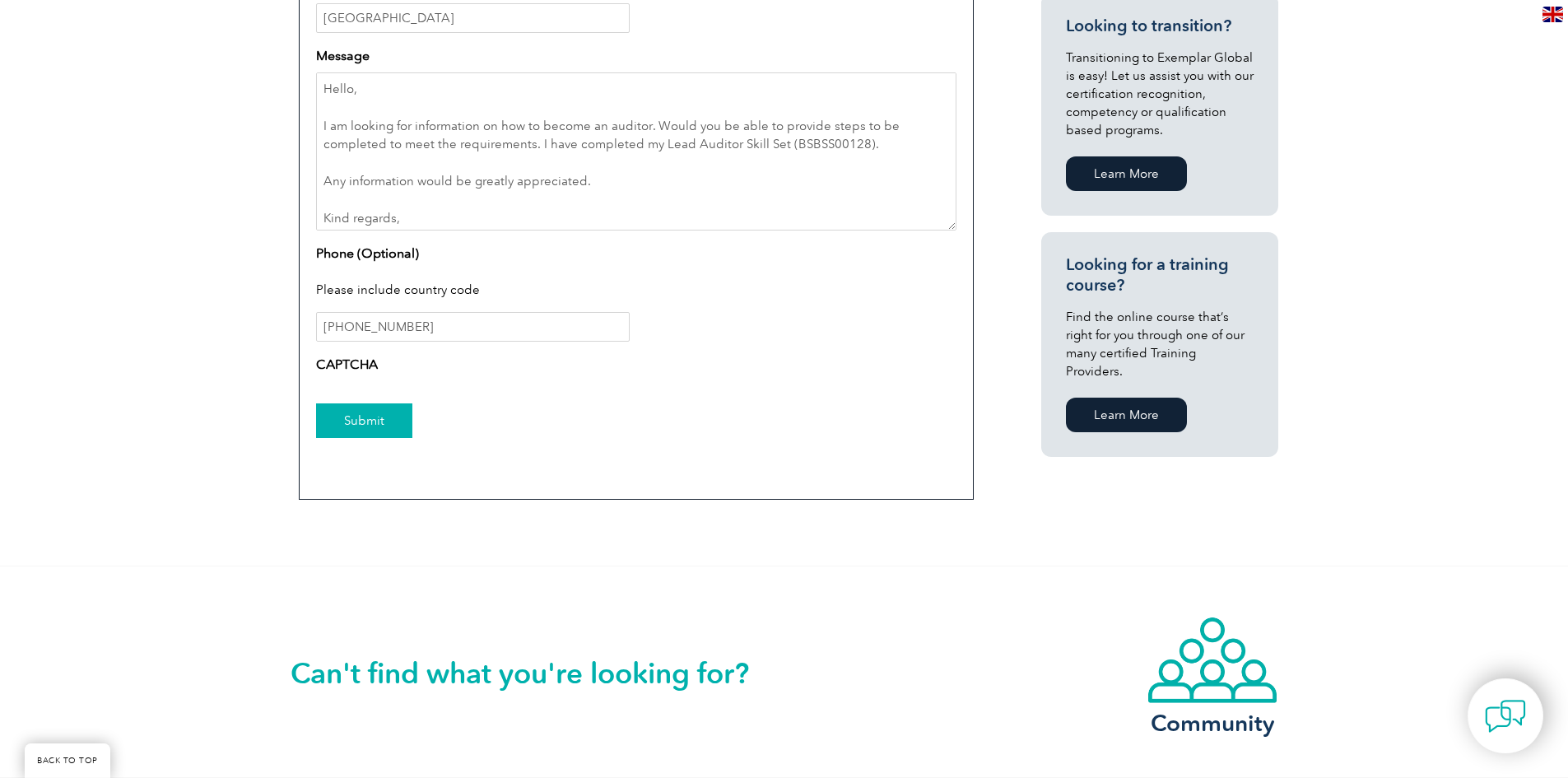
click at [351, 422] on input "Submit" at bounding box center [364, 421] width 97 height 34
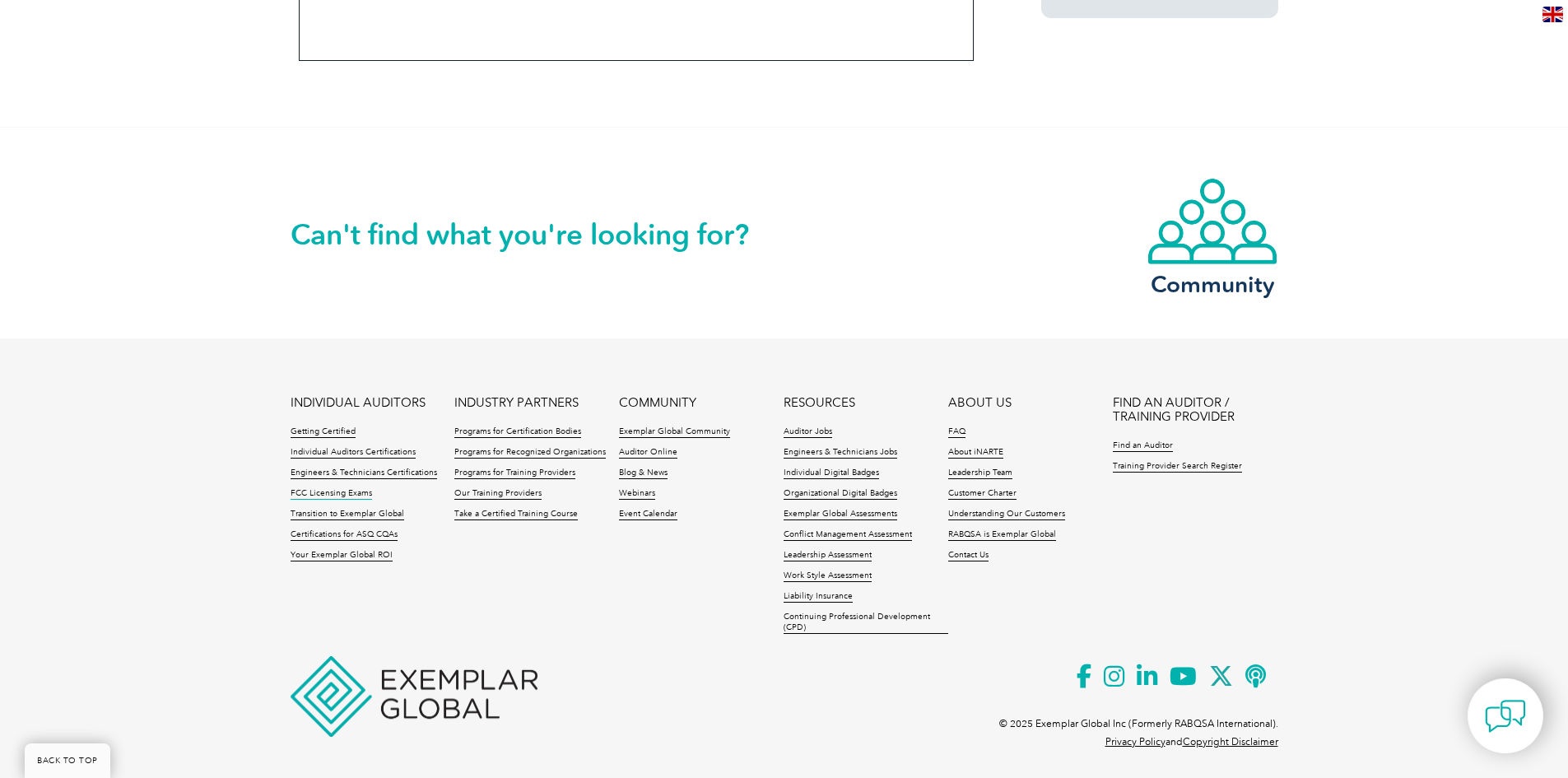
scroll to position [1352, 0]
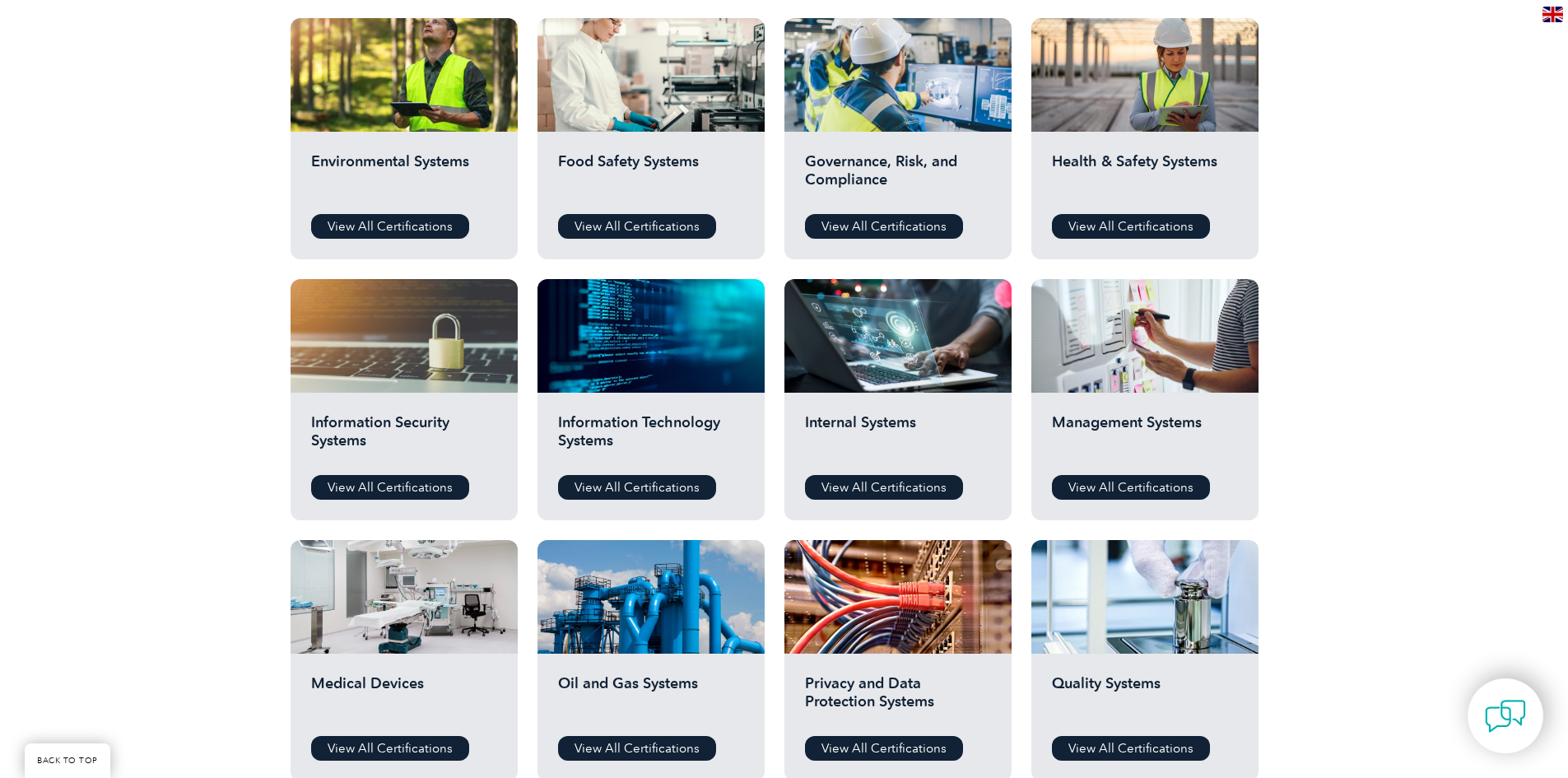
scroll to position [659, 0]
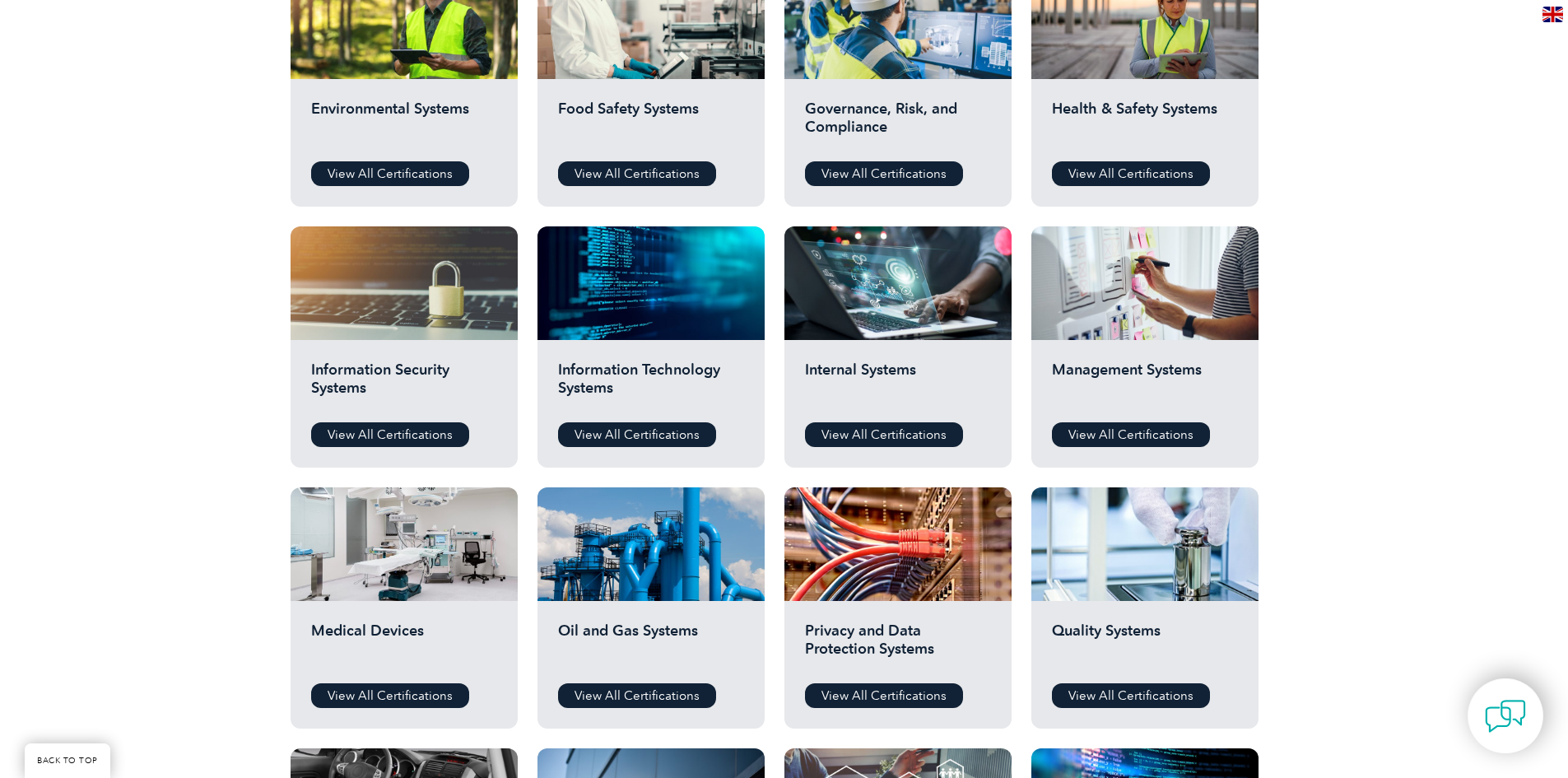
drag, startPoint x: 1131, startPoint y: 432, endPoint x: 1219, endPoint y: 441, distance: 88.5
click at [1219, 441] on div "Management Systems View All Certifications" at bounding box center [1145, 403] width 228 height 127
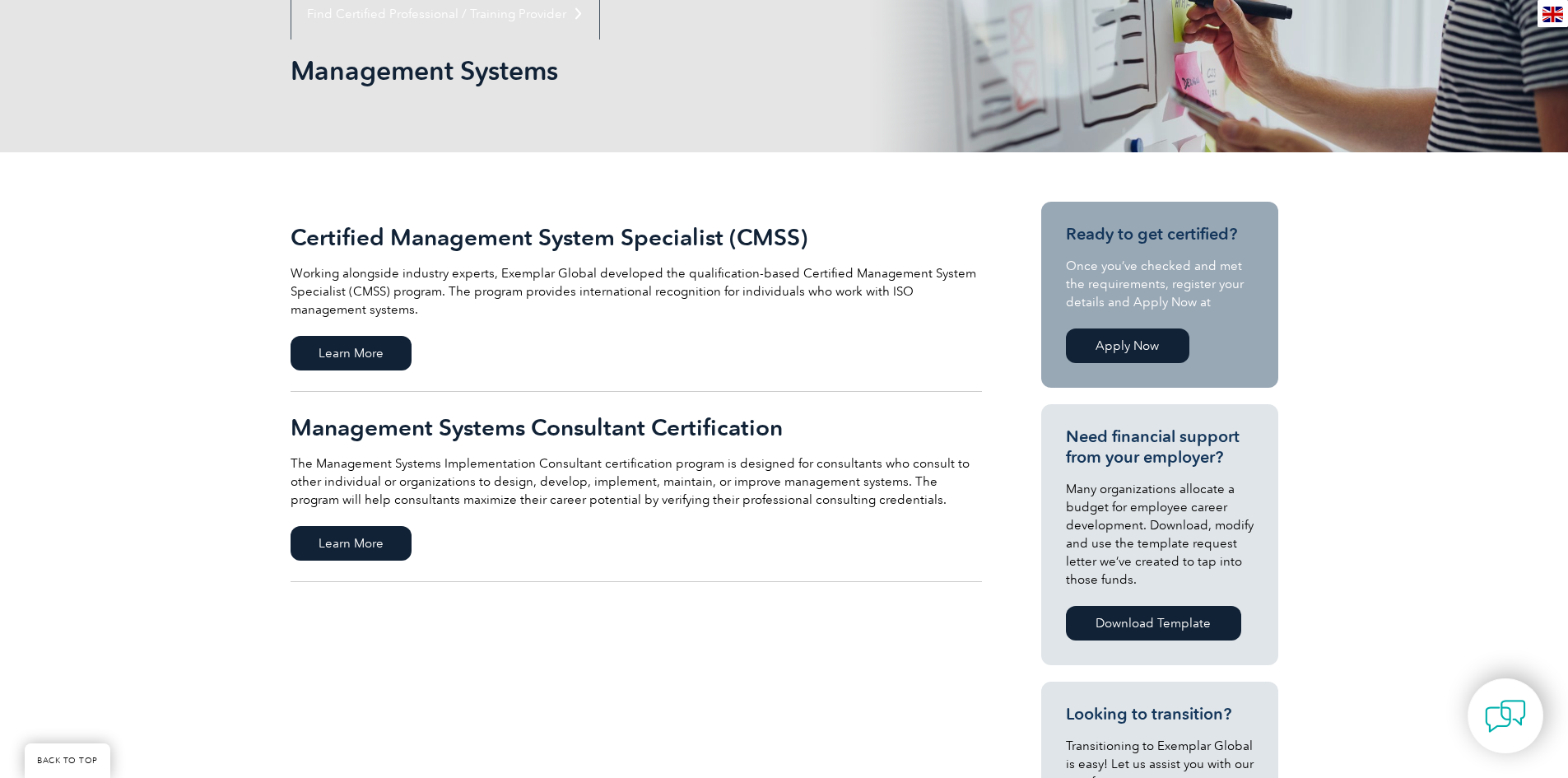
scroll to position [247, 0]
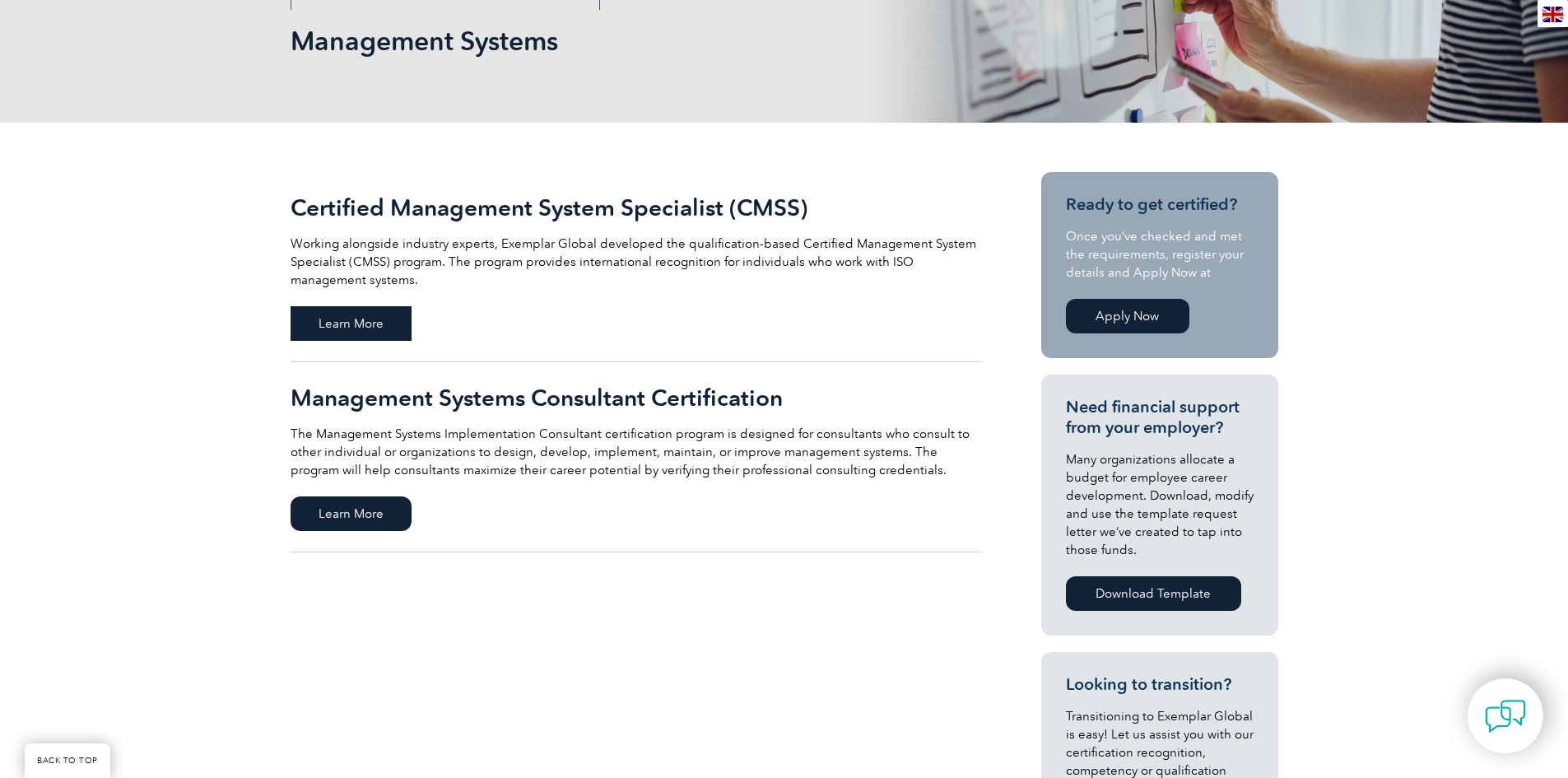
click at [353, 326] on span "Learn More" at bounding box center [351, 323] width 121 height 34
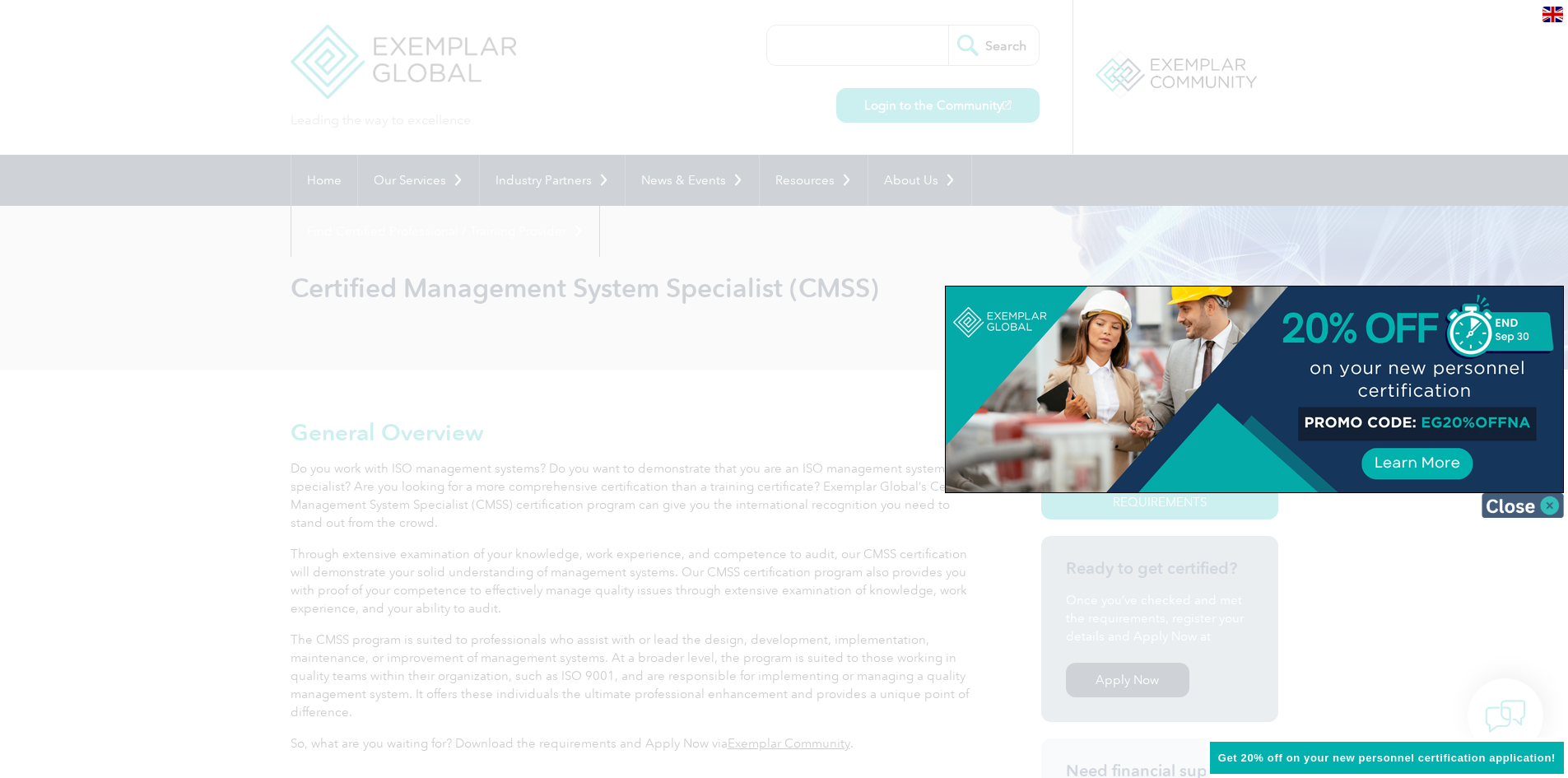
click at [1547, 509] on img at bounding box center [1523, 506] width 82 height 25
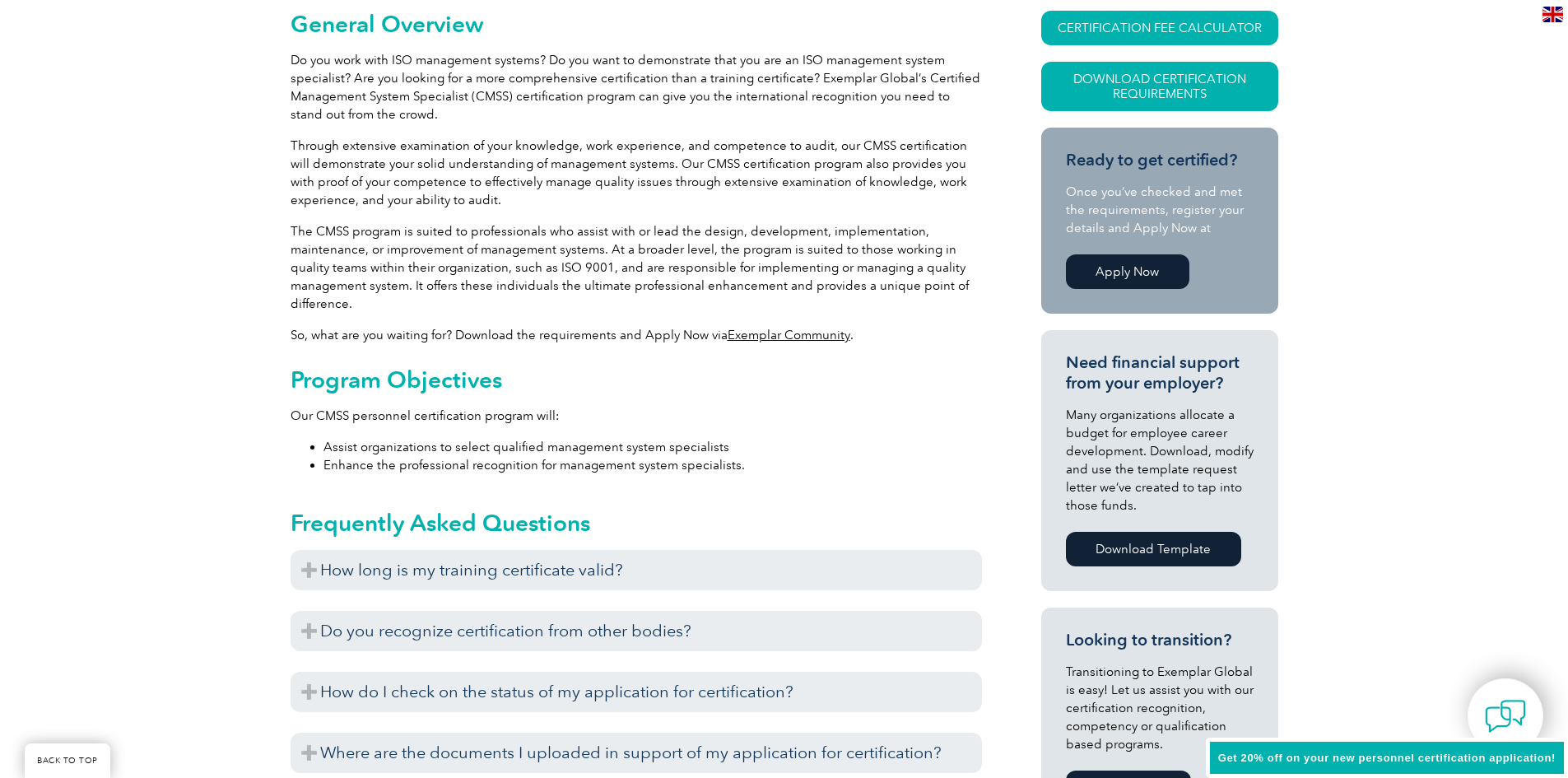
scroll to position [411, 0]
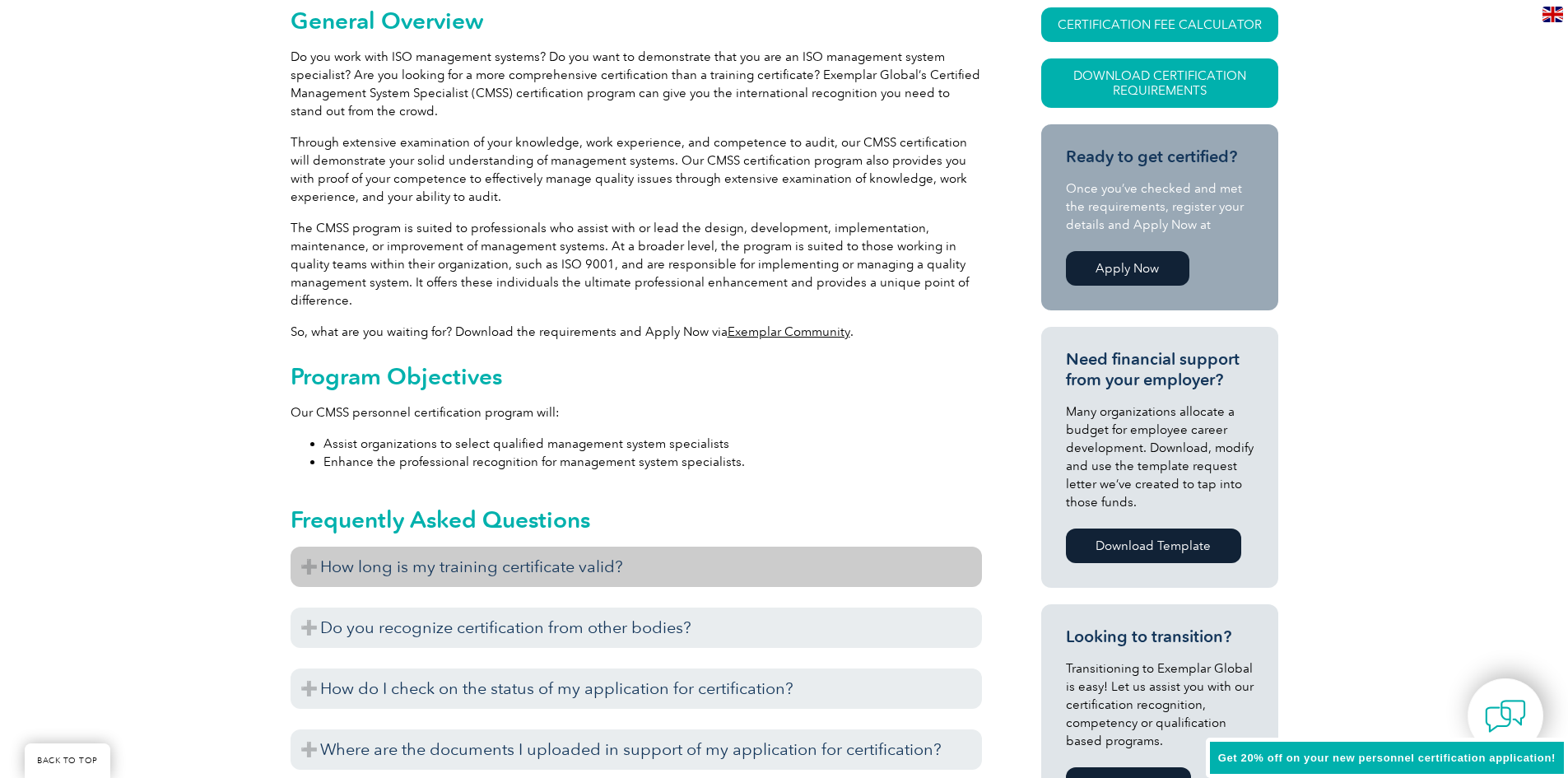
click at [304, 571] on h3 "How long is my training certificate valid?" at bounding box center [636, 567] width 691 height 40
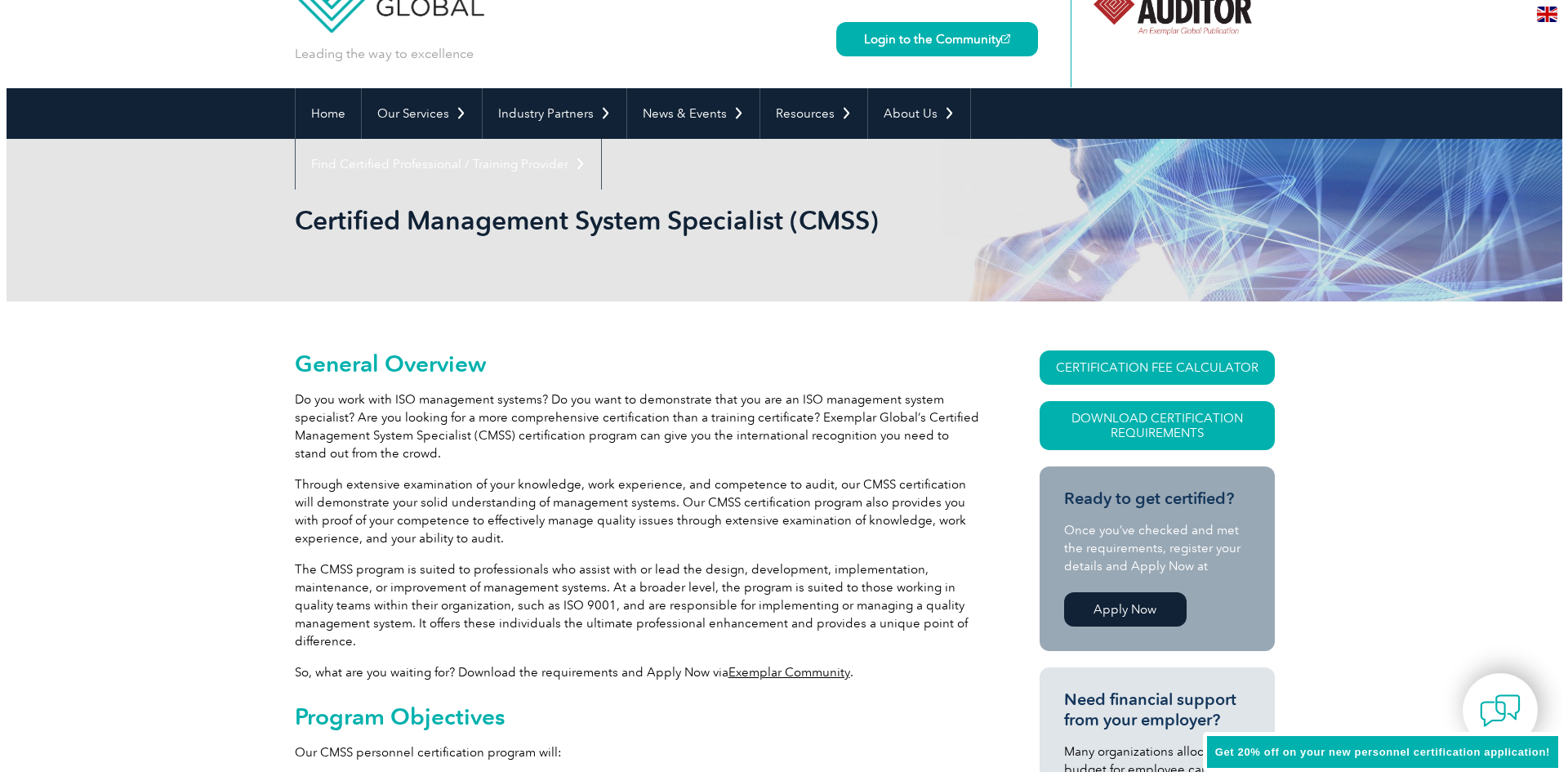
scroll to position [0, 0]
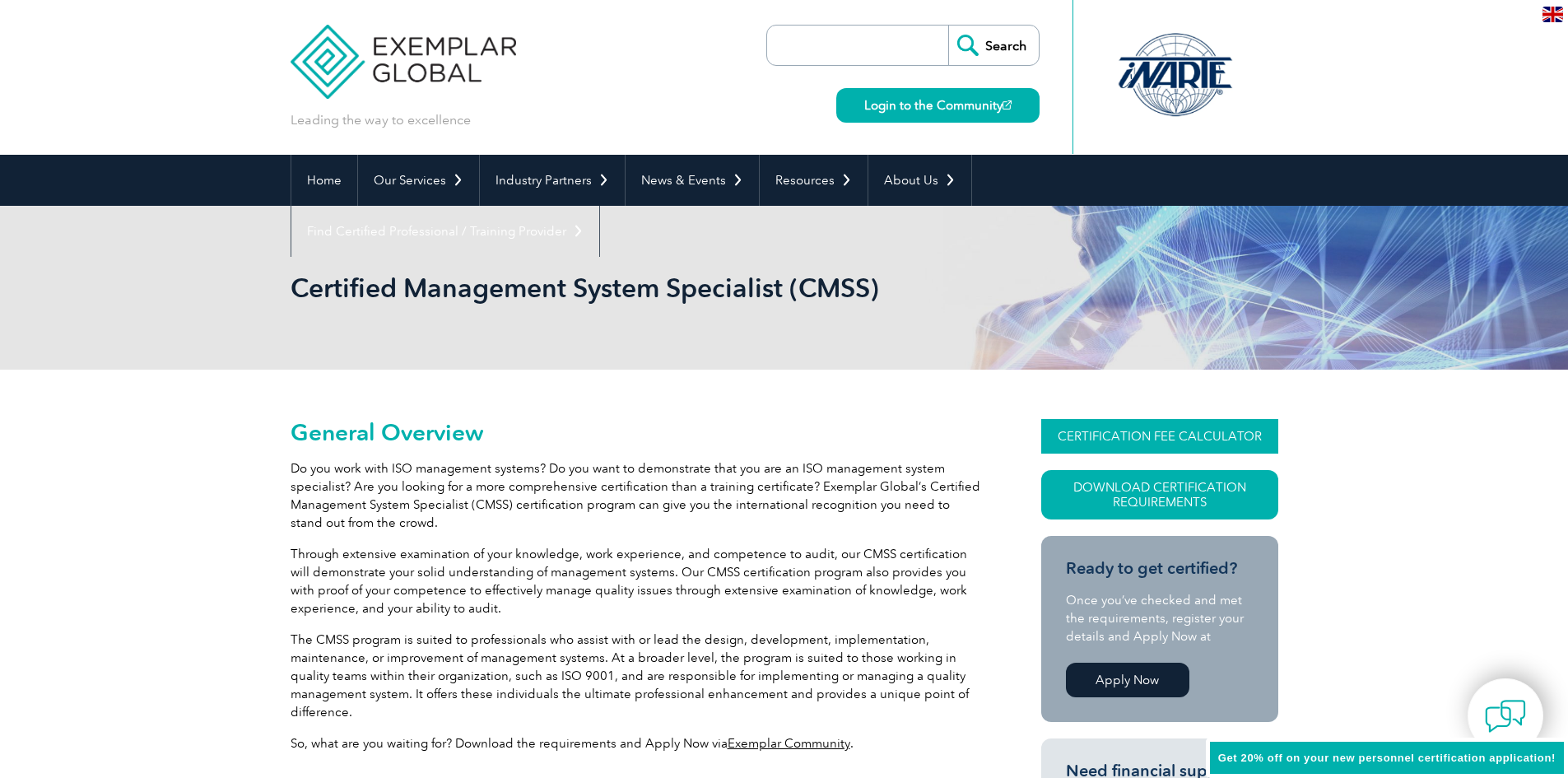
click at [1194, 441] on link "CERTIFICATION FEE CALCULATOR" at bounding box center [1160, 436] width 237 height 34
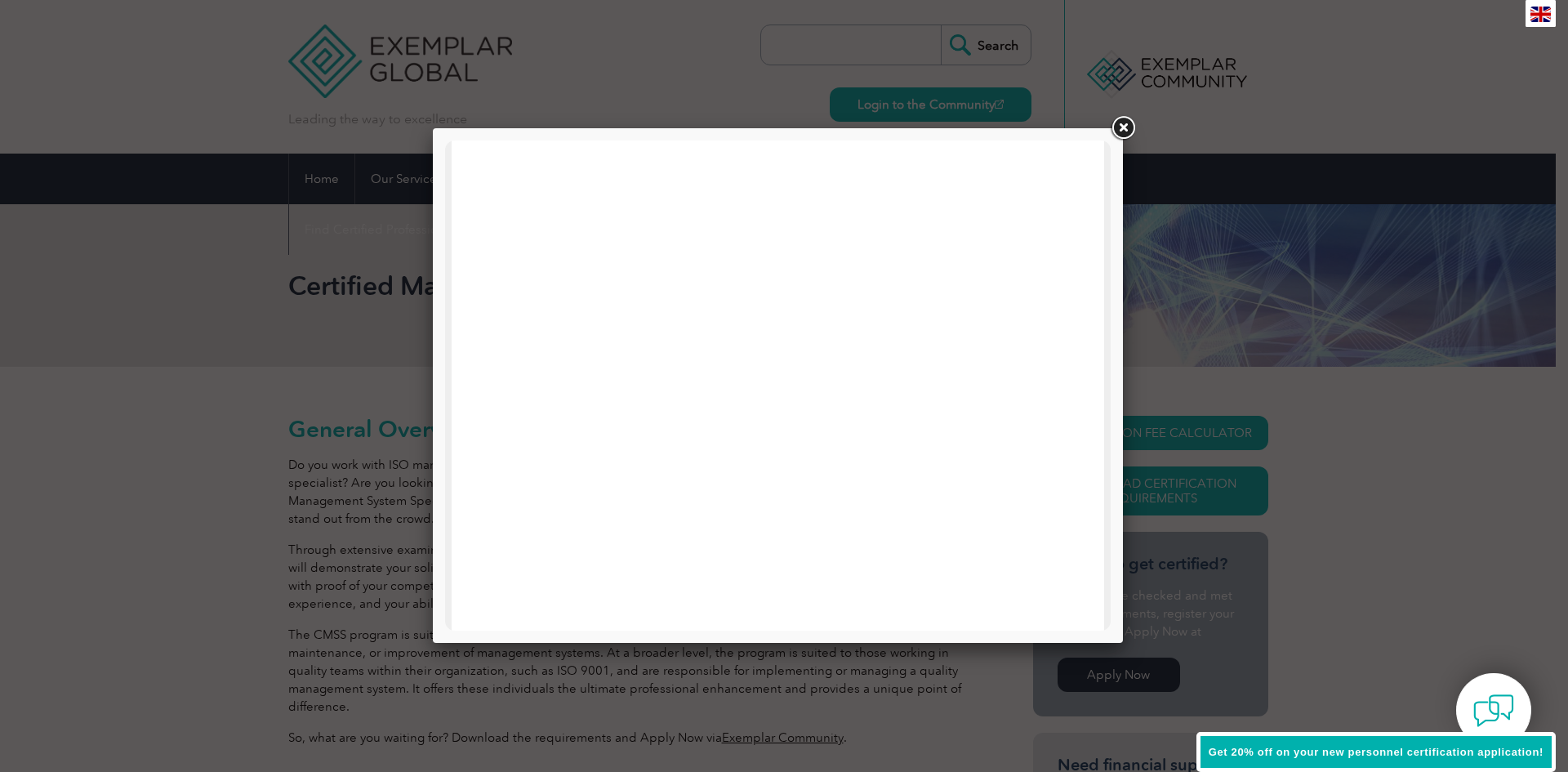
scroll to position [779, 0]
click at [1117, 131] on link at bounding box center [1122, 128] width 29 height 29
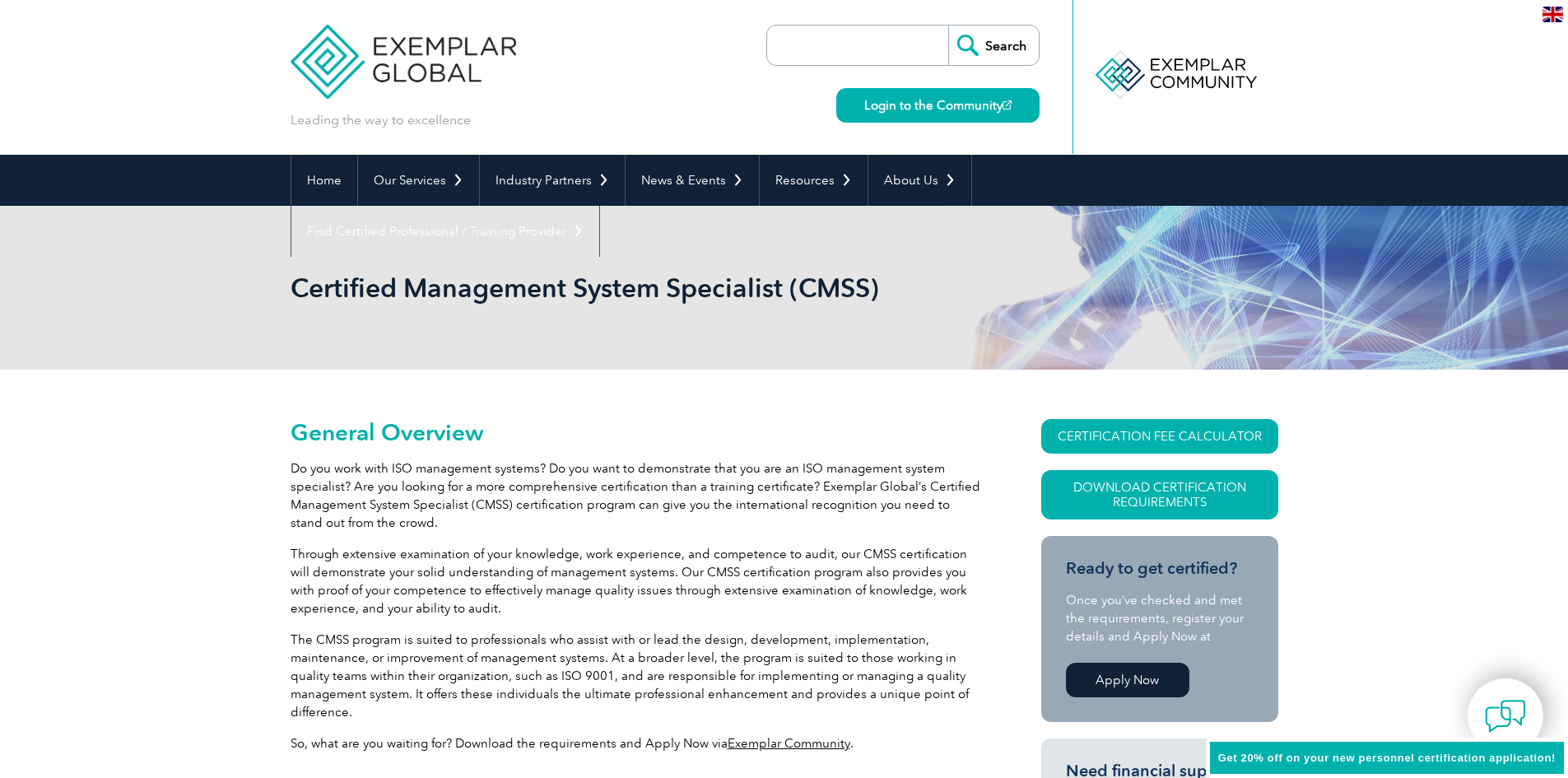
drag, startPoint x: 1444, startPoint y: 483, endPoint x: 1359, endPoint y: 498, distance: 86.3
click at [1140, 508] on link "Download Certification Requirements" at bounding box center [1160, 495] width 237 height 50
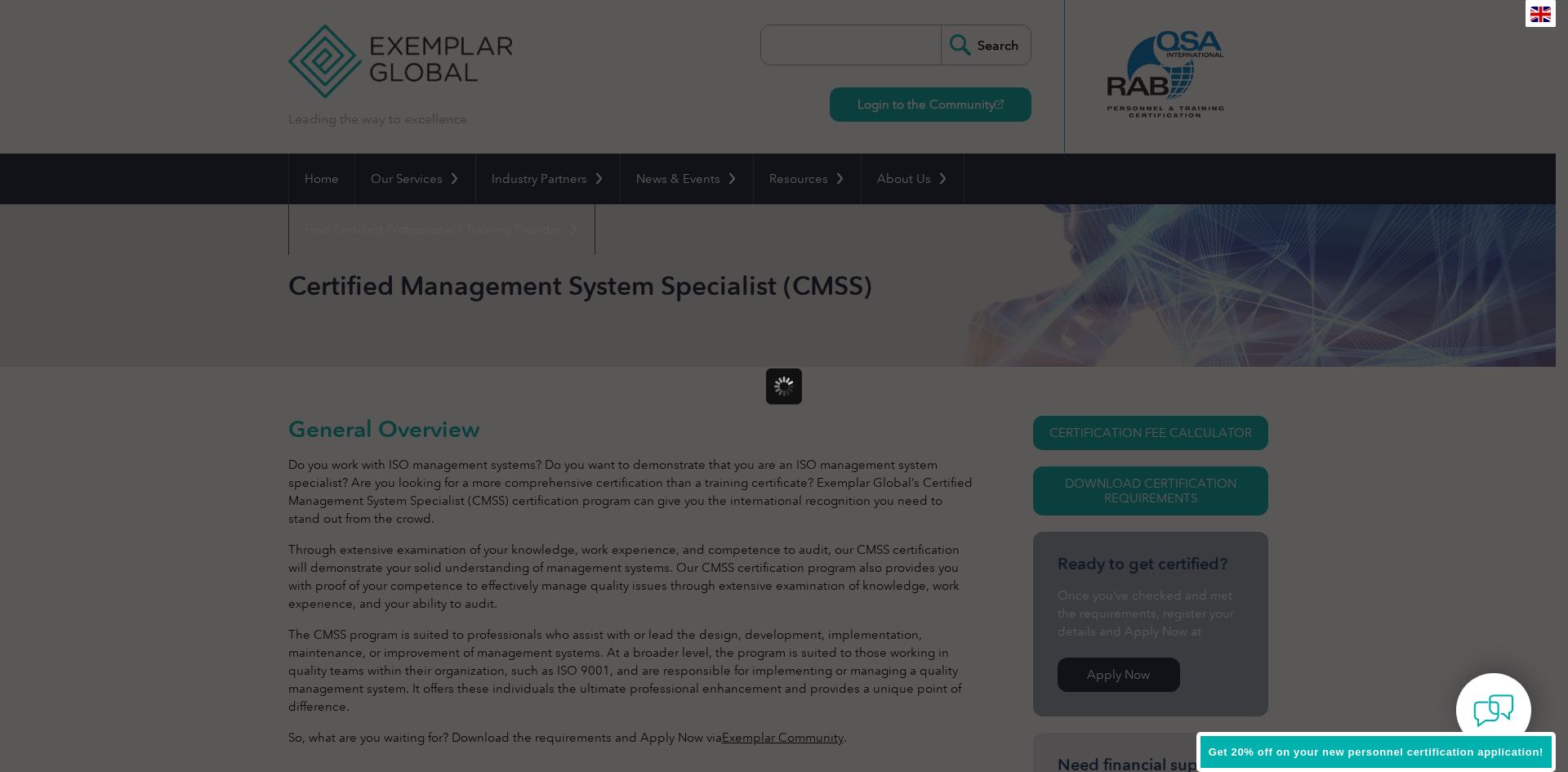
scroll to position [0, 0]
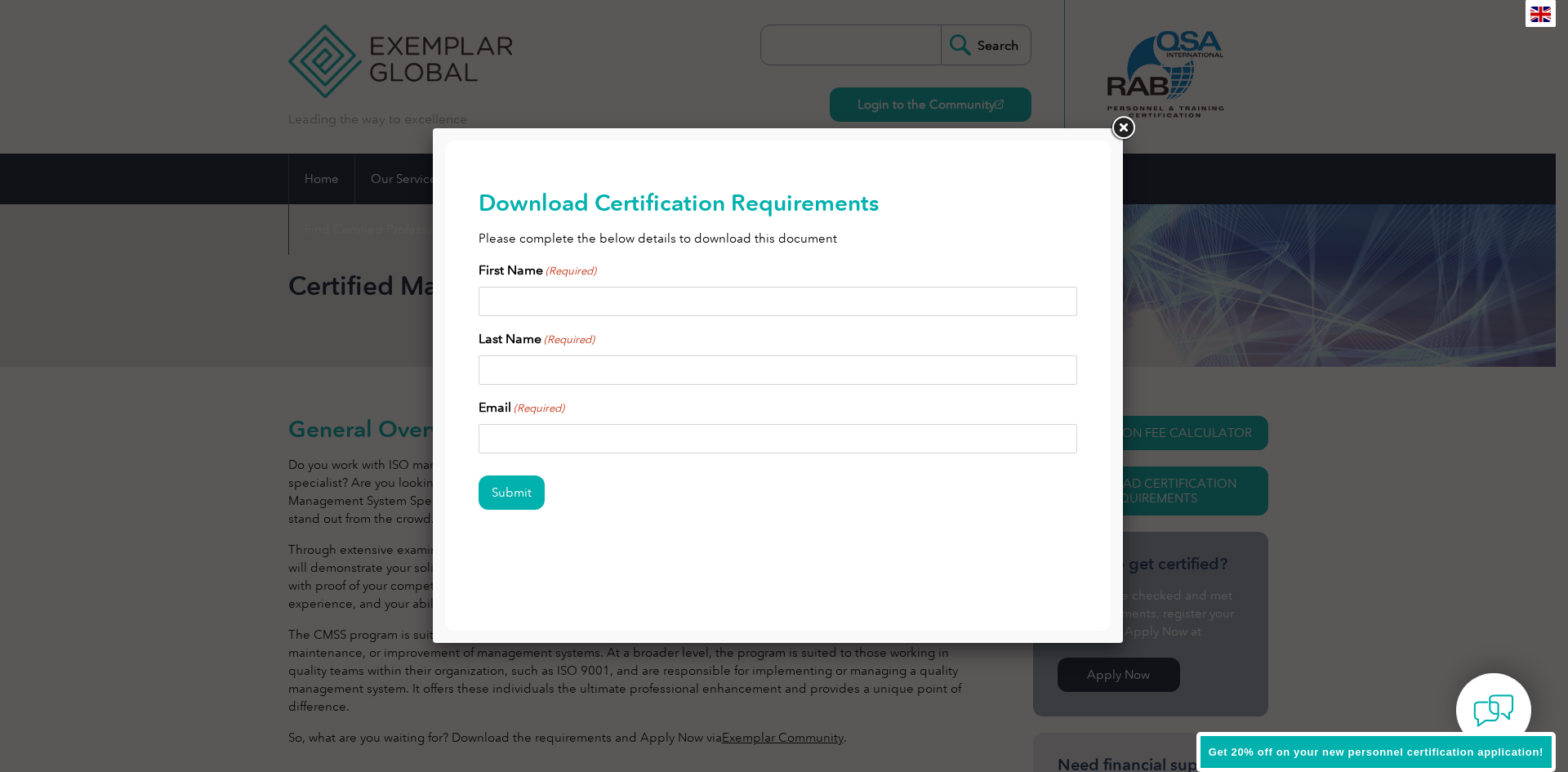
click at [619, 304] on input "First Name (Required)" at bounding box center [778, 301] width 600 height 29
type input "Ursula"
type input "James"
type input "ursula_jay@yahoo.com.au"
click at [501, 512] on div "Submit" at bounding box center [778, 493] width 600 height 71
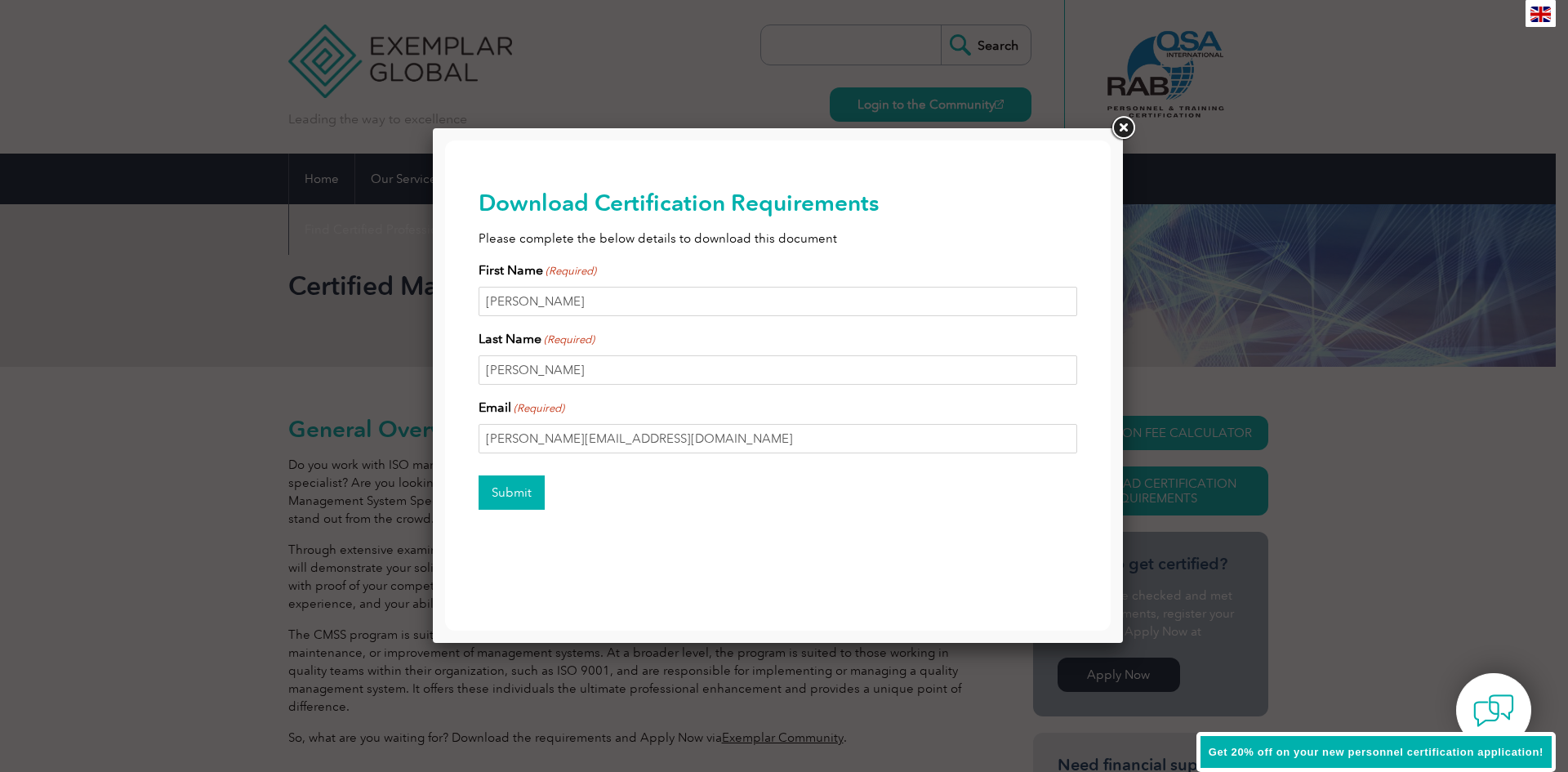
click at [503, 497] on input "Submit" at bounding box center [511, 492] width 66 height 34
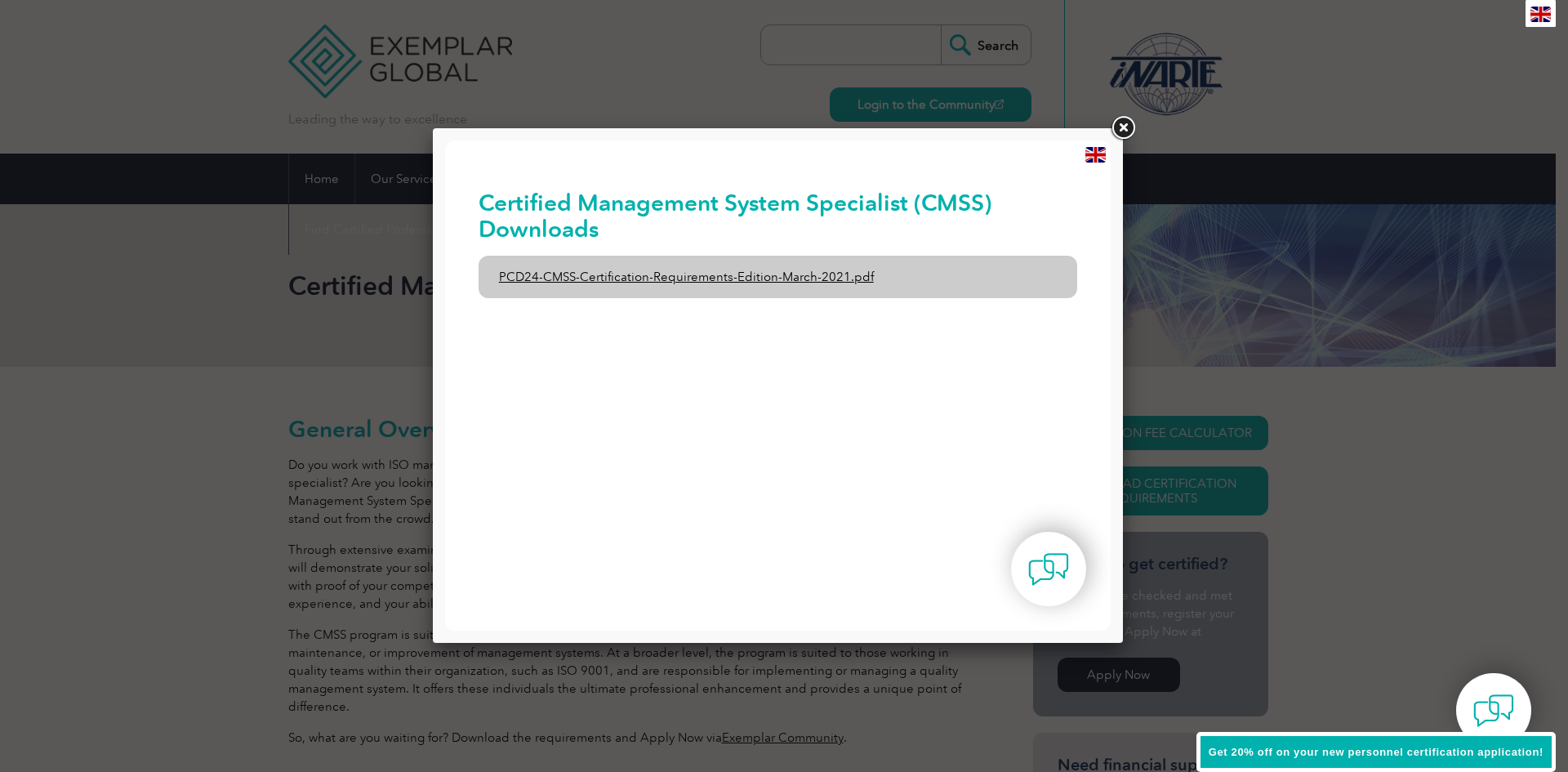
click at [702, 273] on link "PCD24-CMSS-Certification-Requirements-Edition-March-2021.pdf" at bounding box center [778, 276] width 600 height 43
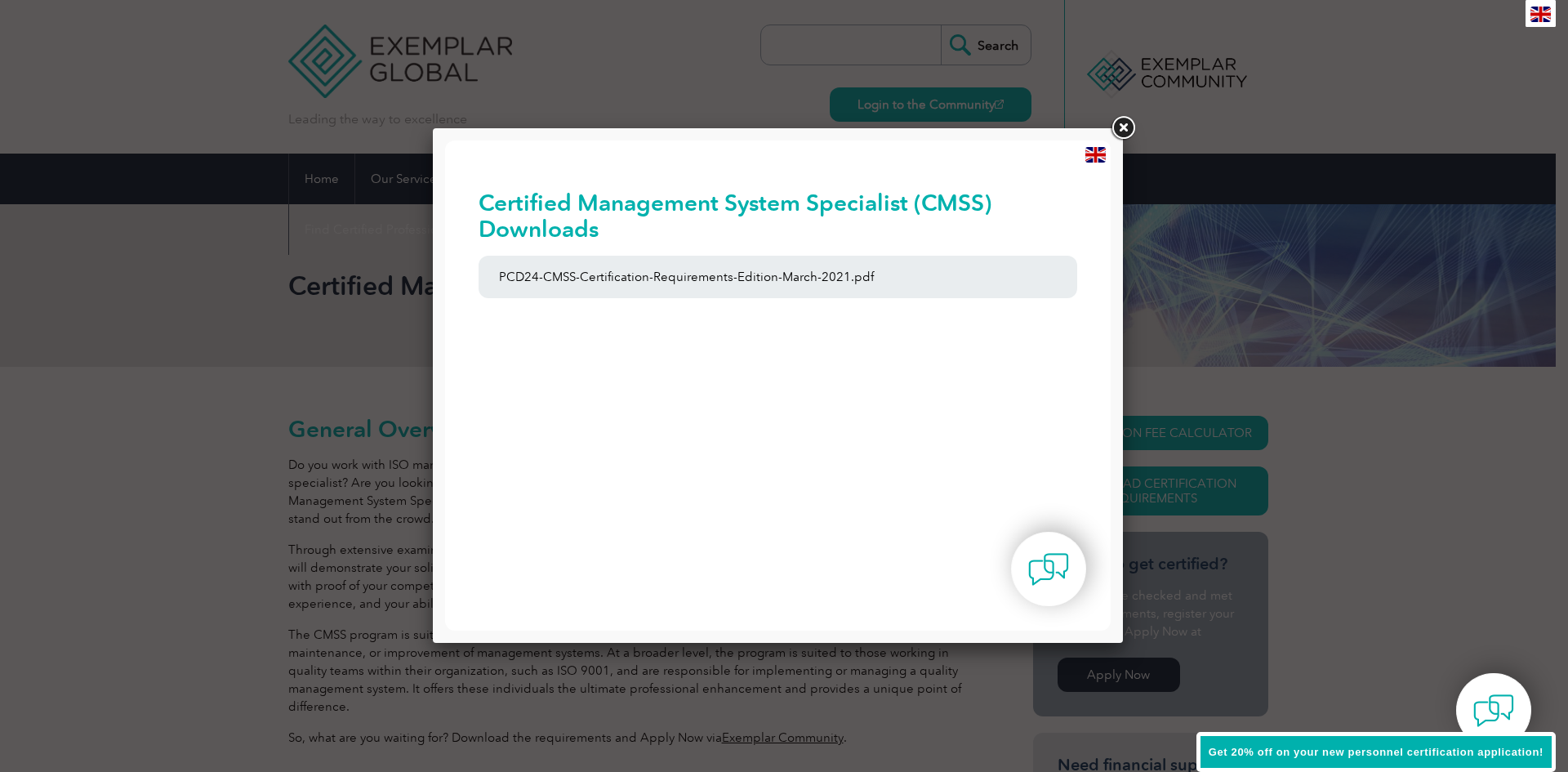
click at [1128, 131] on link at bounding box center [1122, 128] width 29 height 29
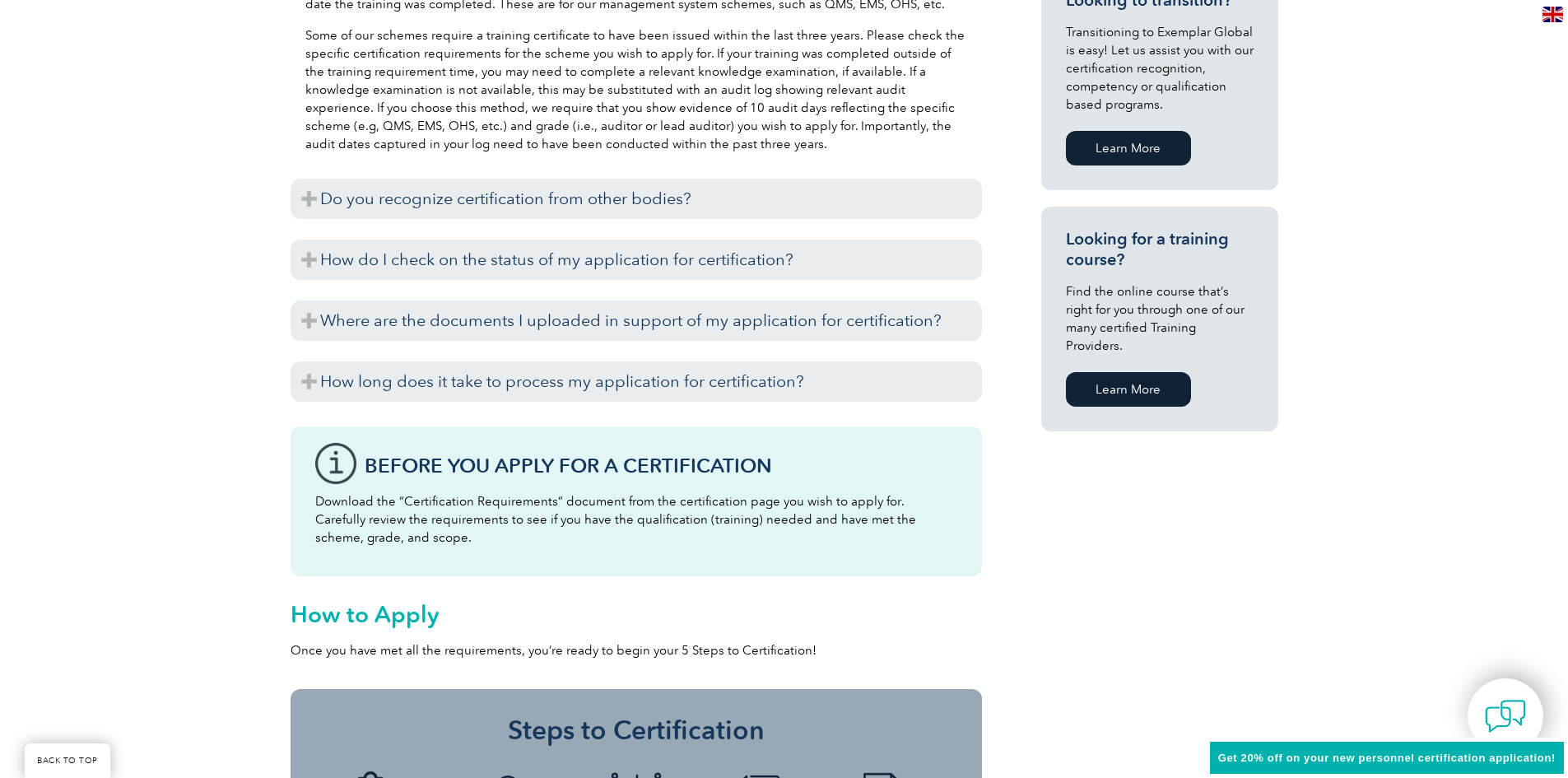
scroll to position [1070, 0]
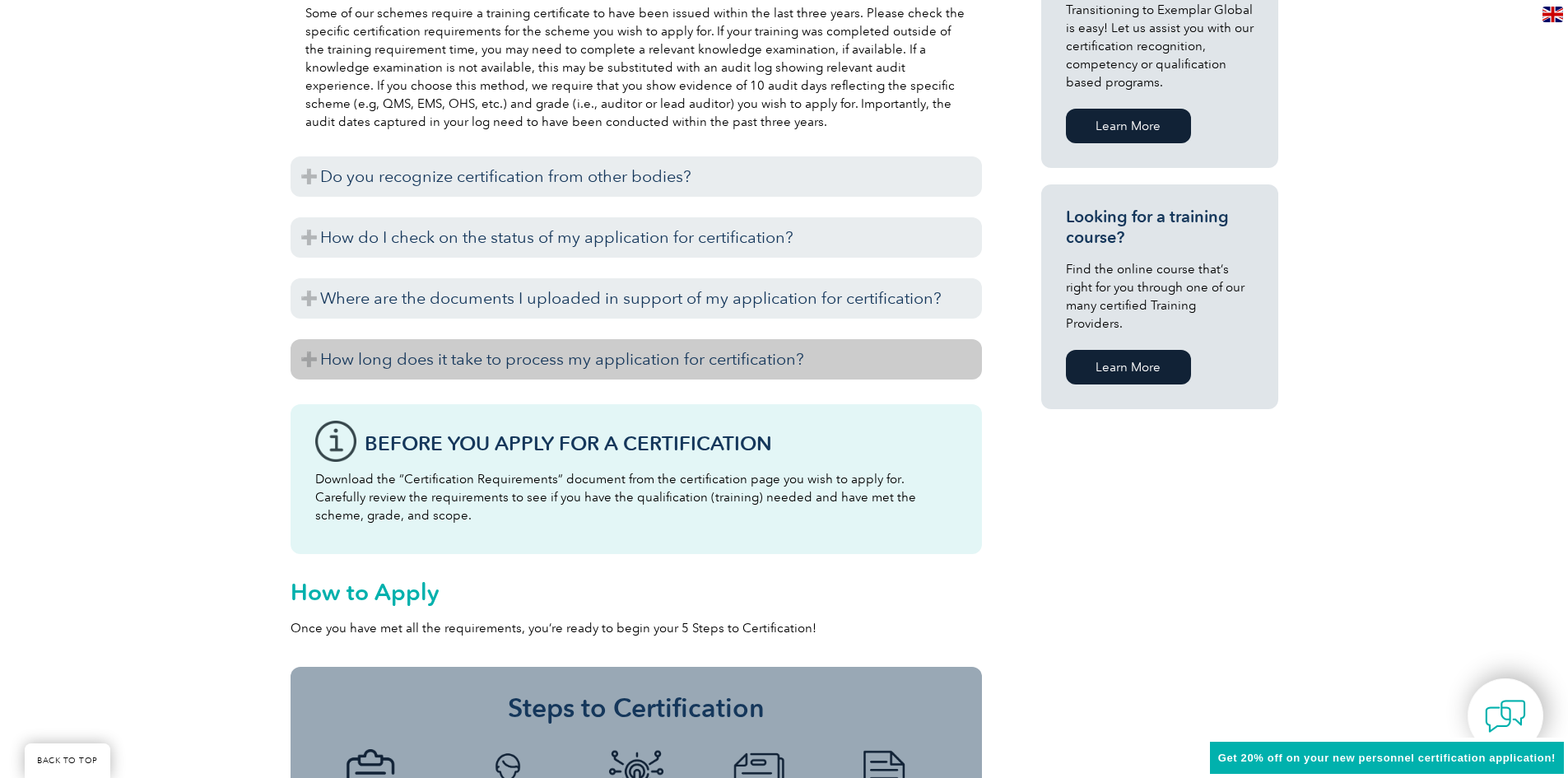
click at [310, 356] on h3 "How long does it take to process my application for certification?" at bounding box center [636, 359] width 691 height 40
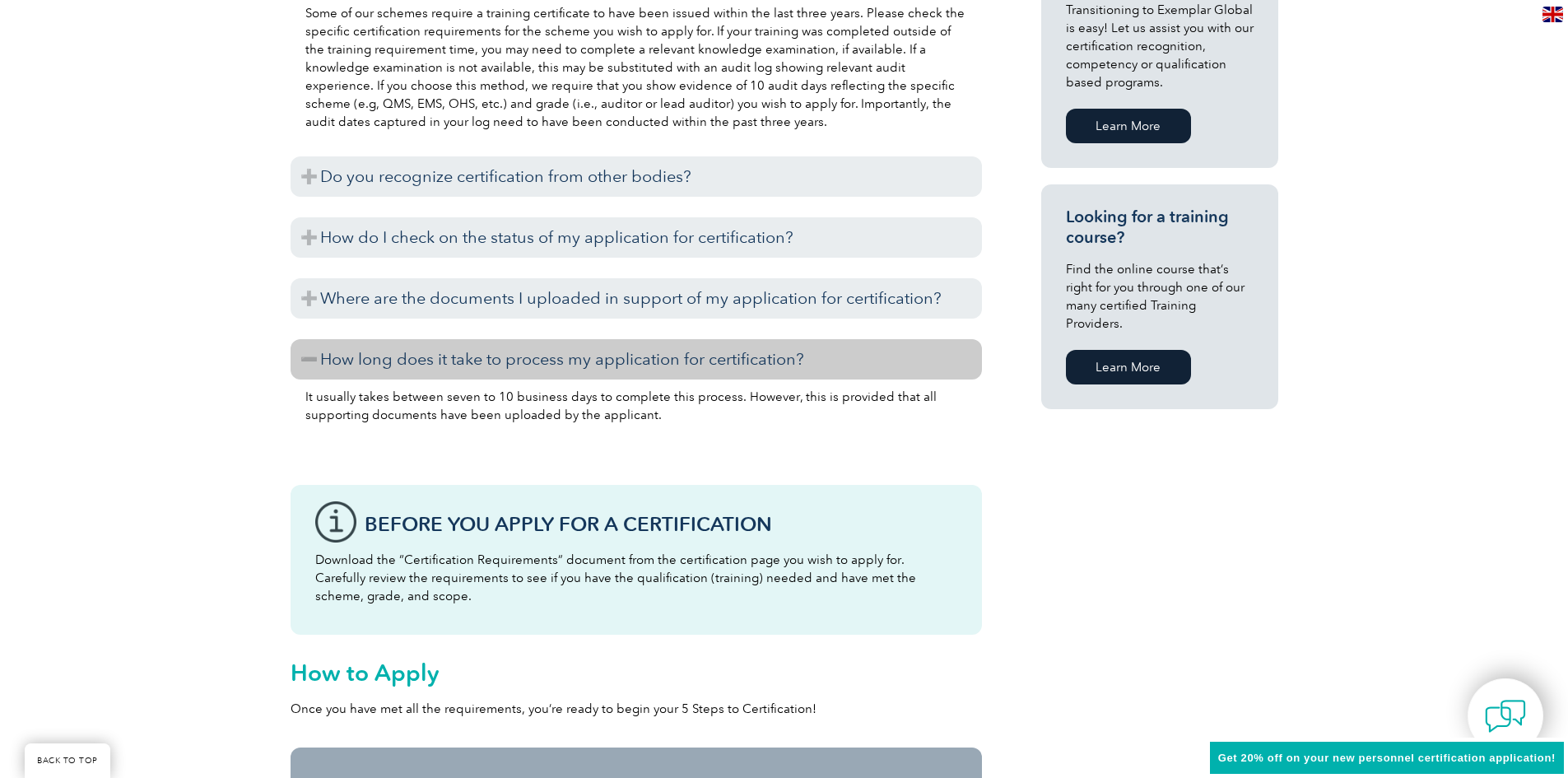
click at [310, 356] on h3 "How long does it take to process my application for certification?" at bounding box center [636, 359] width 691 height 40
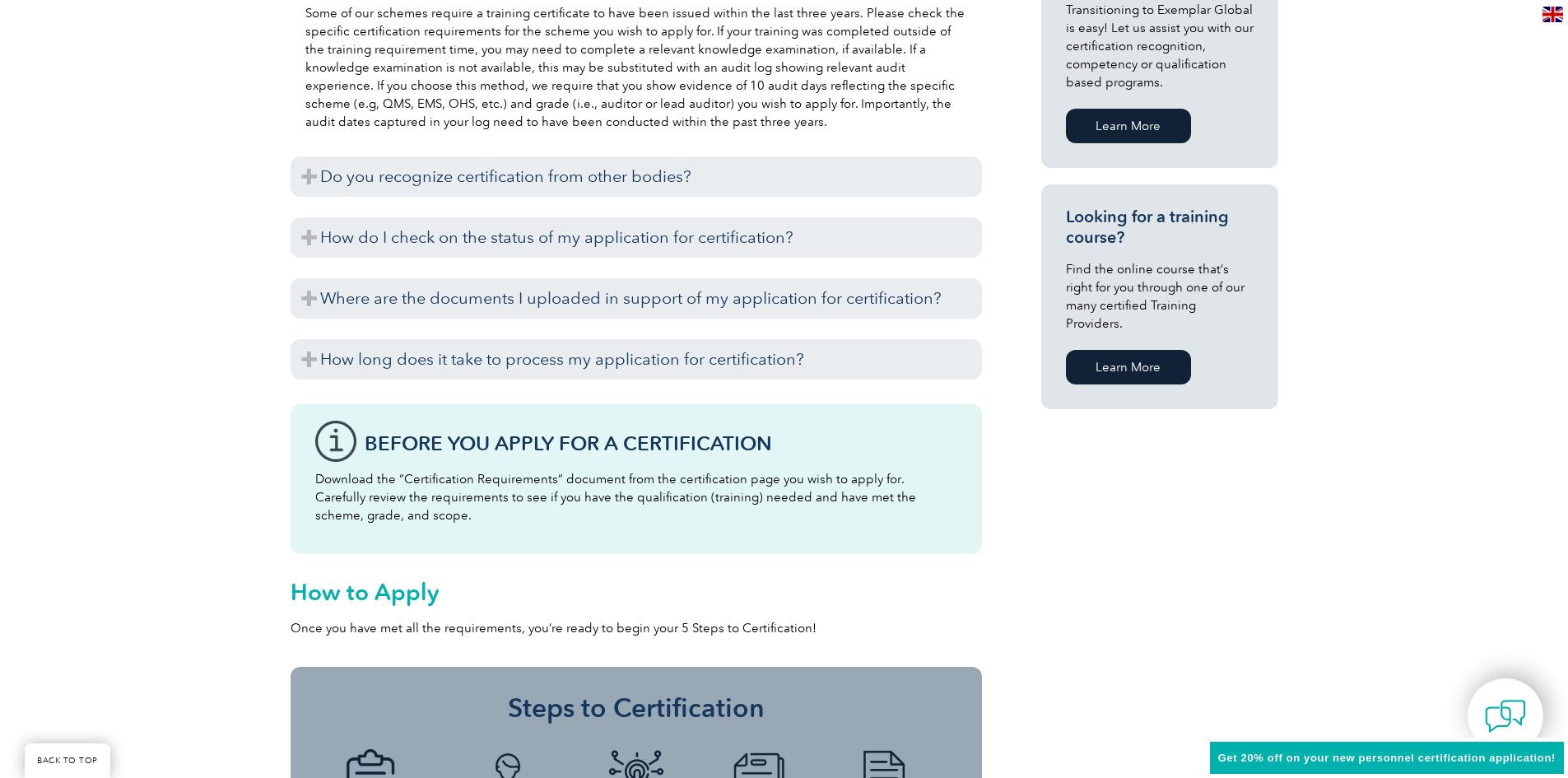
click at [1432, 373] on div "General Overview Do you work with ISO management systems? Do you want to demons…" at bounding box center [784, 179] width 1568 height 1759
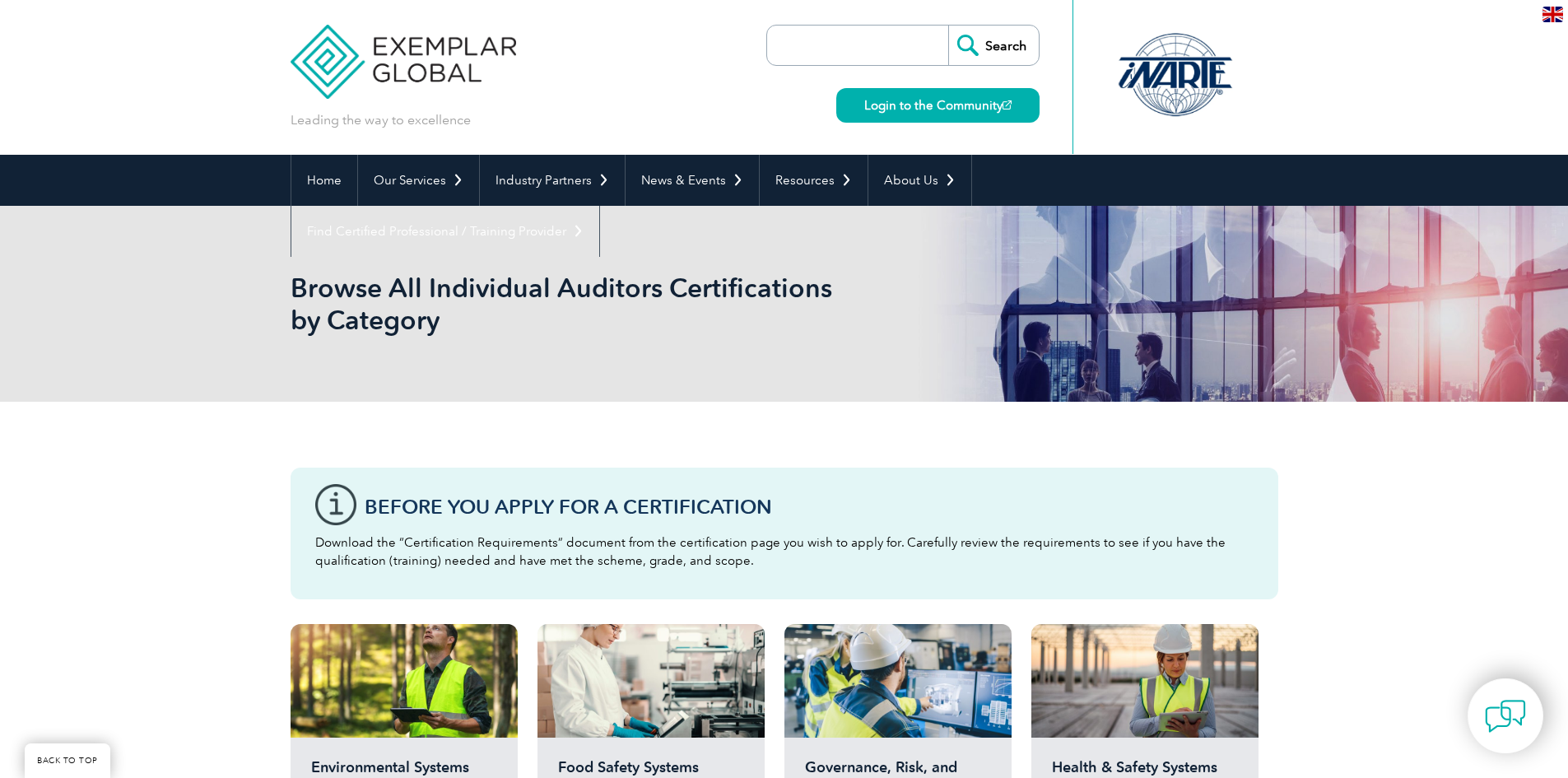
scroll to position [659, 0]
